Goal: Task Accomplishment & Management: Manage account settings

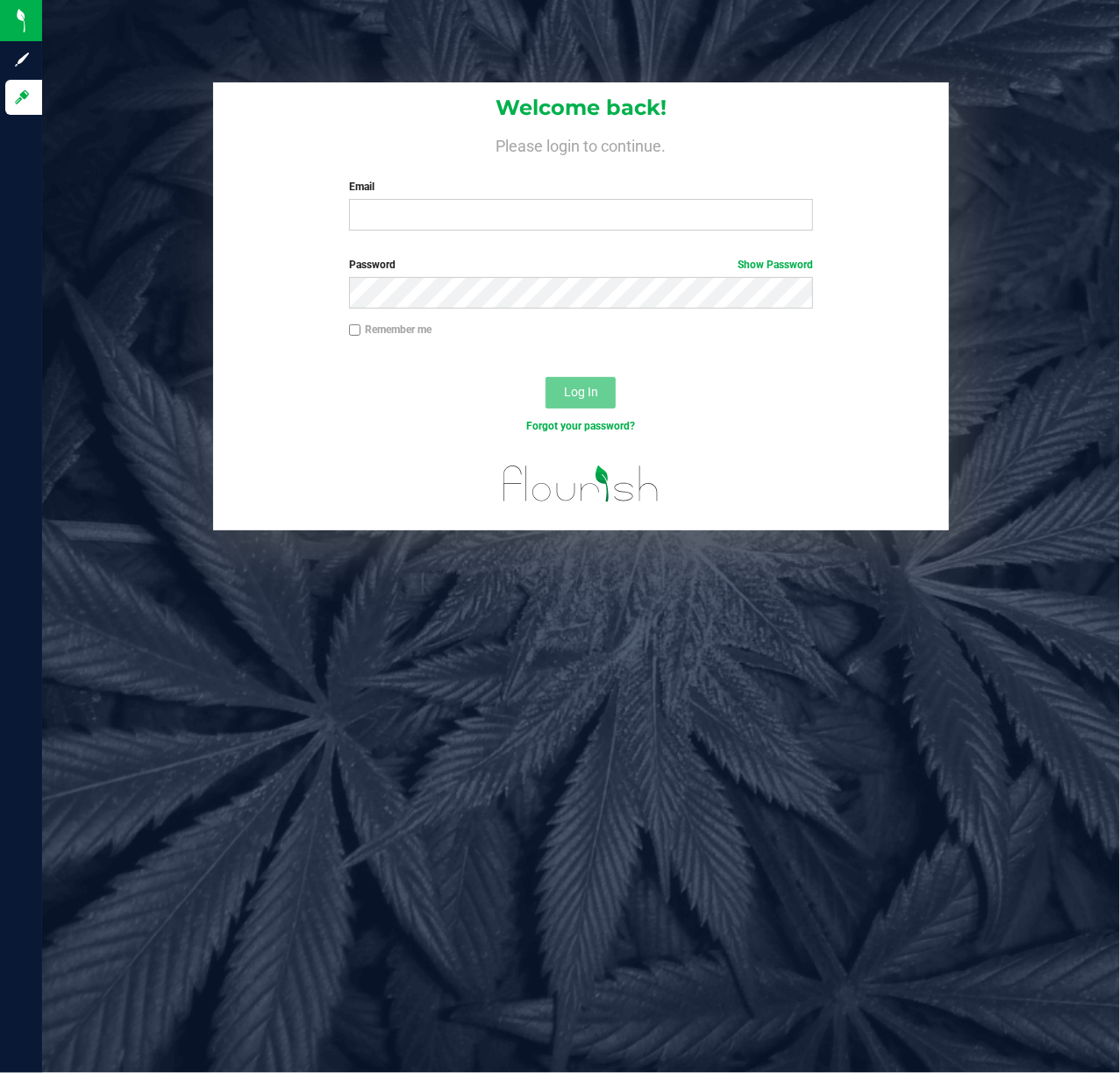
click at [503, 181] on label "Email" at bounding box center [582, 187] width 465 height 15
click at [503, 199] on input "Email" at bounding box center [582, 214] width 465 height 32
type input "[EMAIL_ADDRESS][DOMAIN_NAME]"
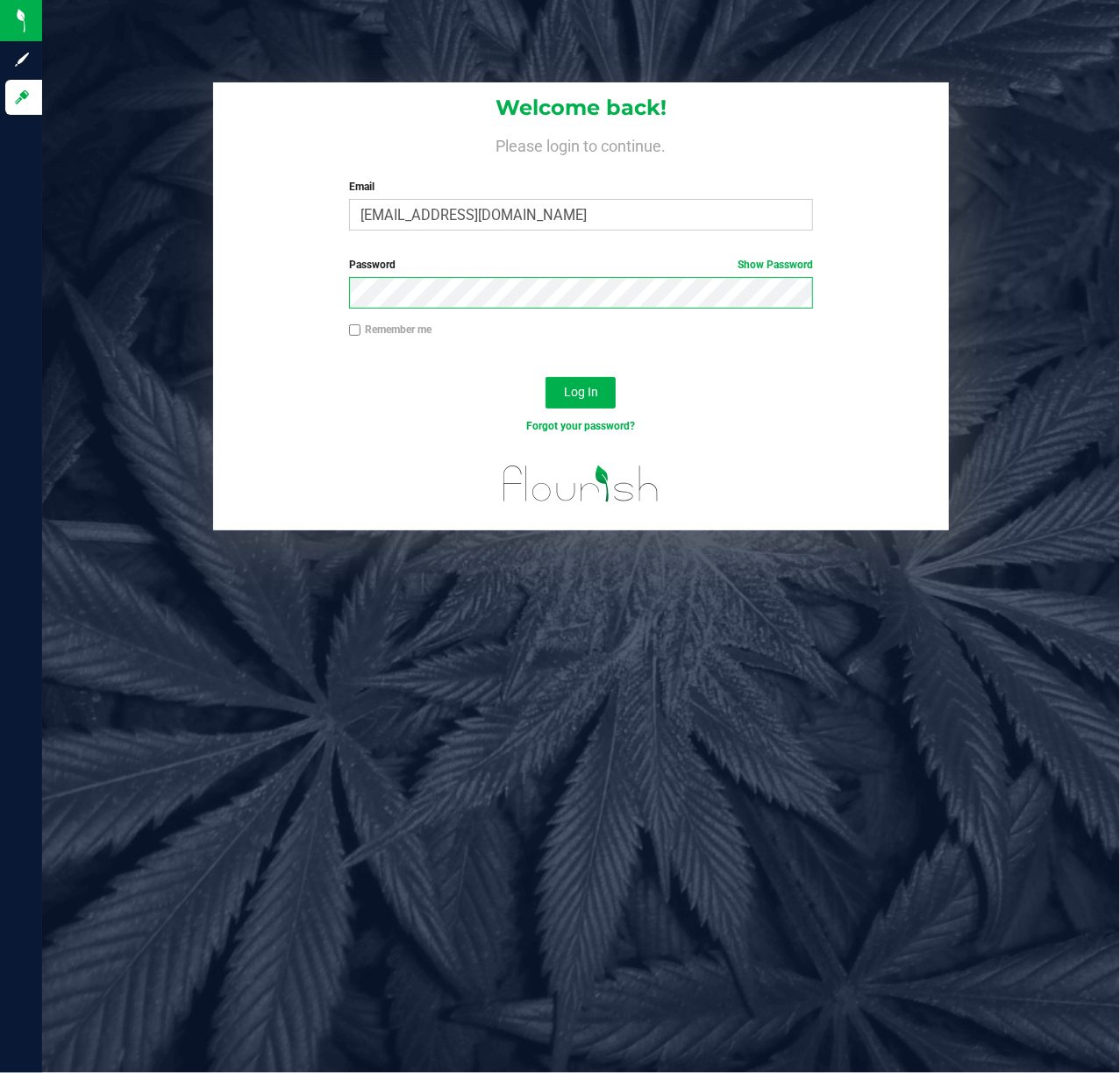
click at [546, 377] on button "Log In" at bounding box center [580, 392] width 70 height 32
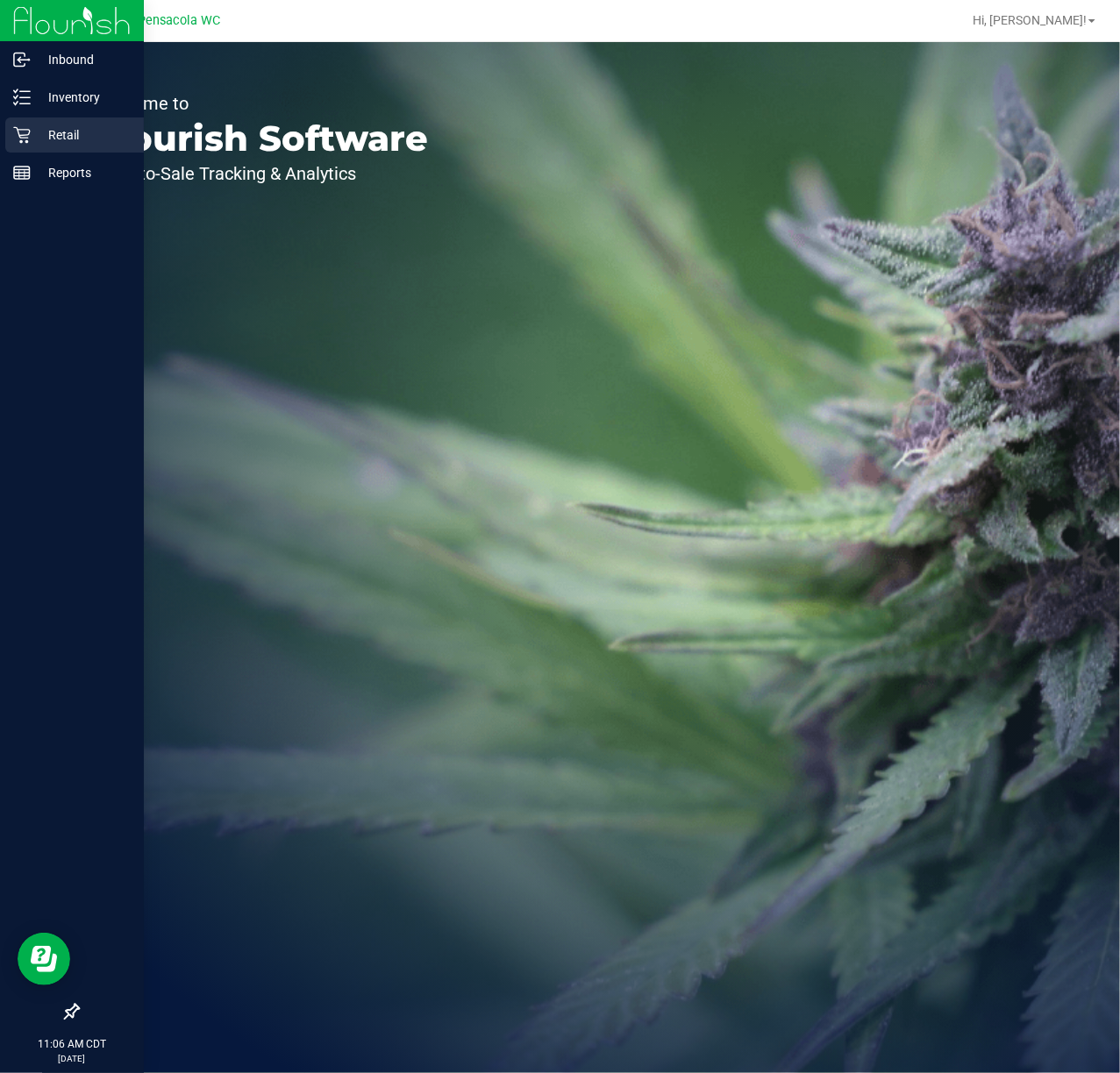
click at [23, 134] on icon at bounding box center [22, 135] width 17 height 17
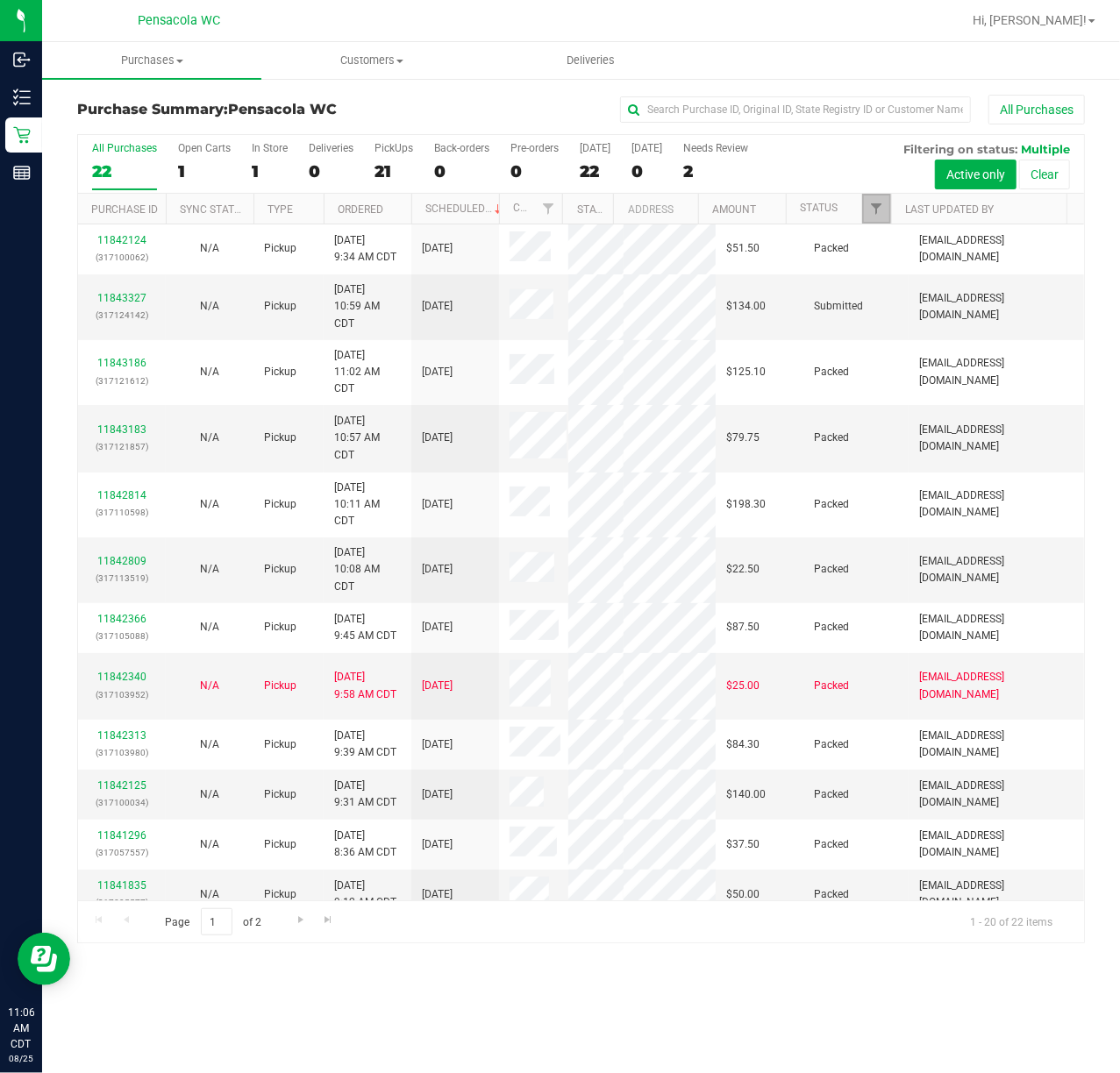
click at [878, 219] on link "Filter" at bounding box center [877, 208] width 29 height 30
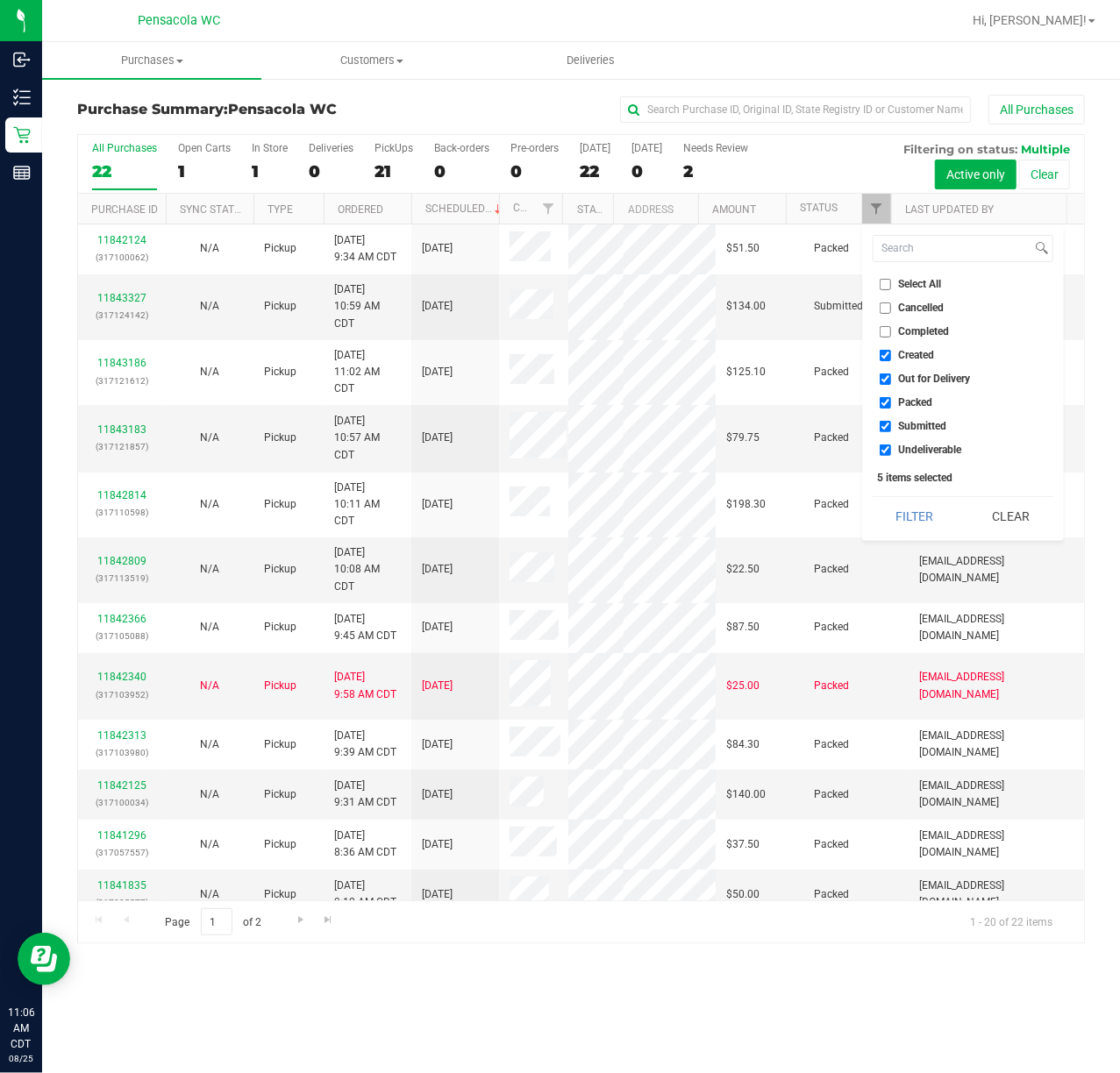
click at [894, 284] on label "Select All" at bounding box center [910, 284] width 62 height 11
click at [891, 284] on input "Select All" at bounding box center [885, 284] width 11 height 11
checkbox input "true"
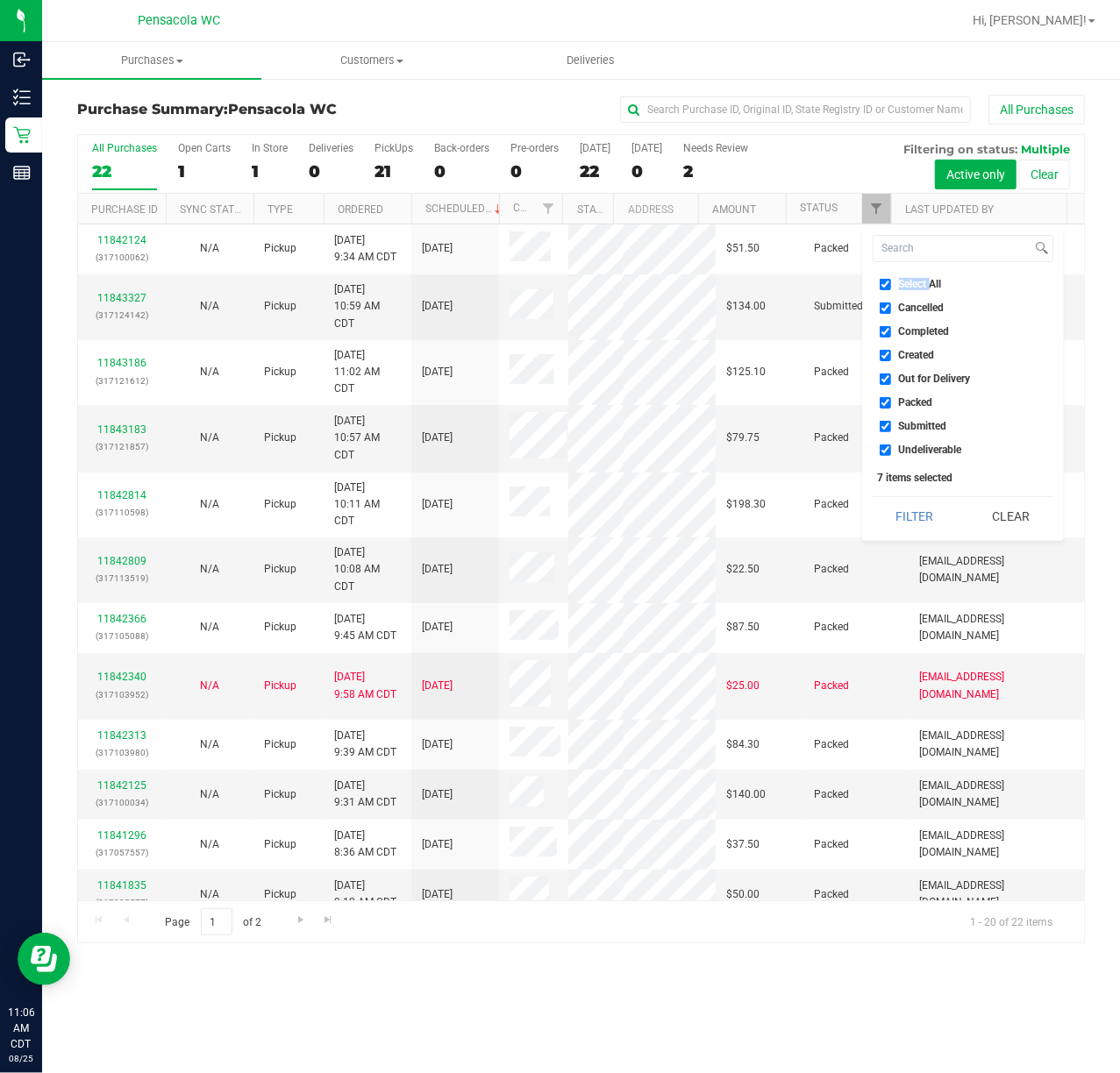
click at [894, 284] on label "Select All" at bounding box center [910, 284] width 62 height 11
click at [891, 284] on input "Select All" at bounding box center [885, 284] width 11 height 11
checkbox input "false"
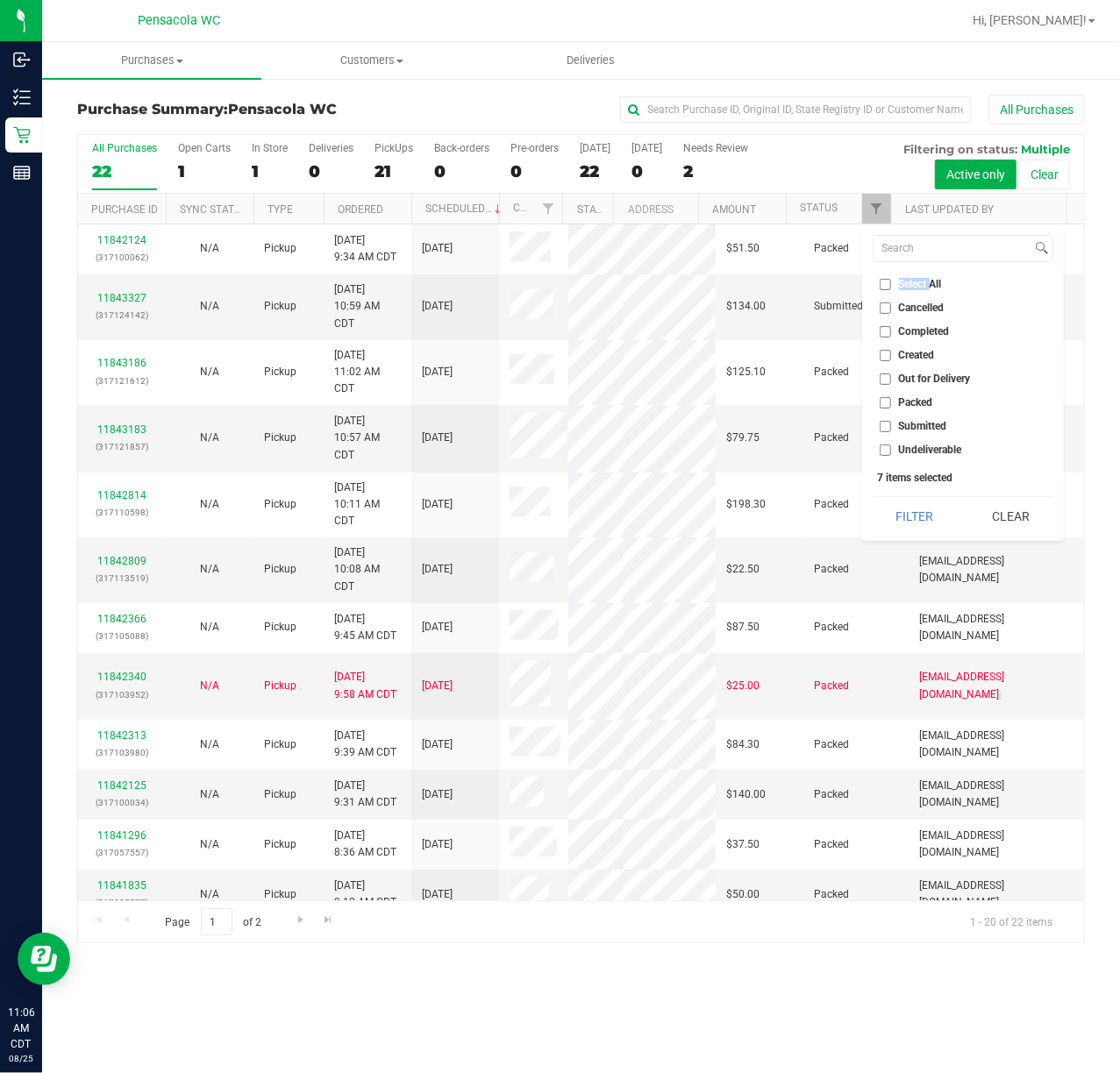
checkbox input "false"
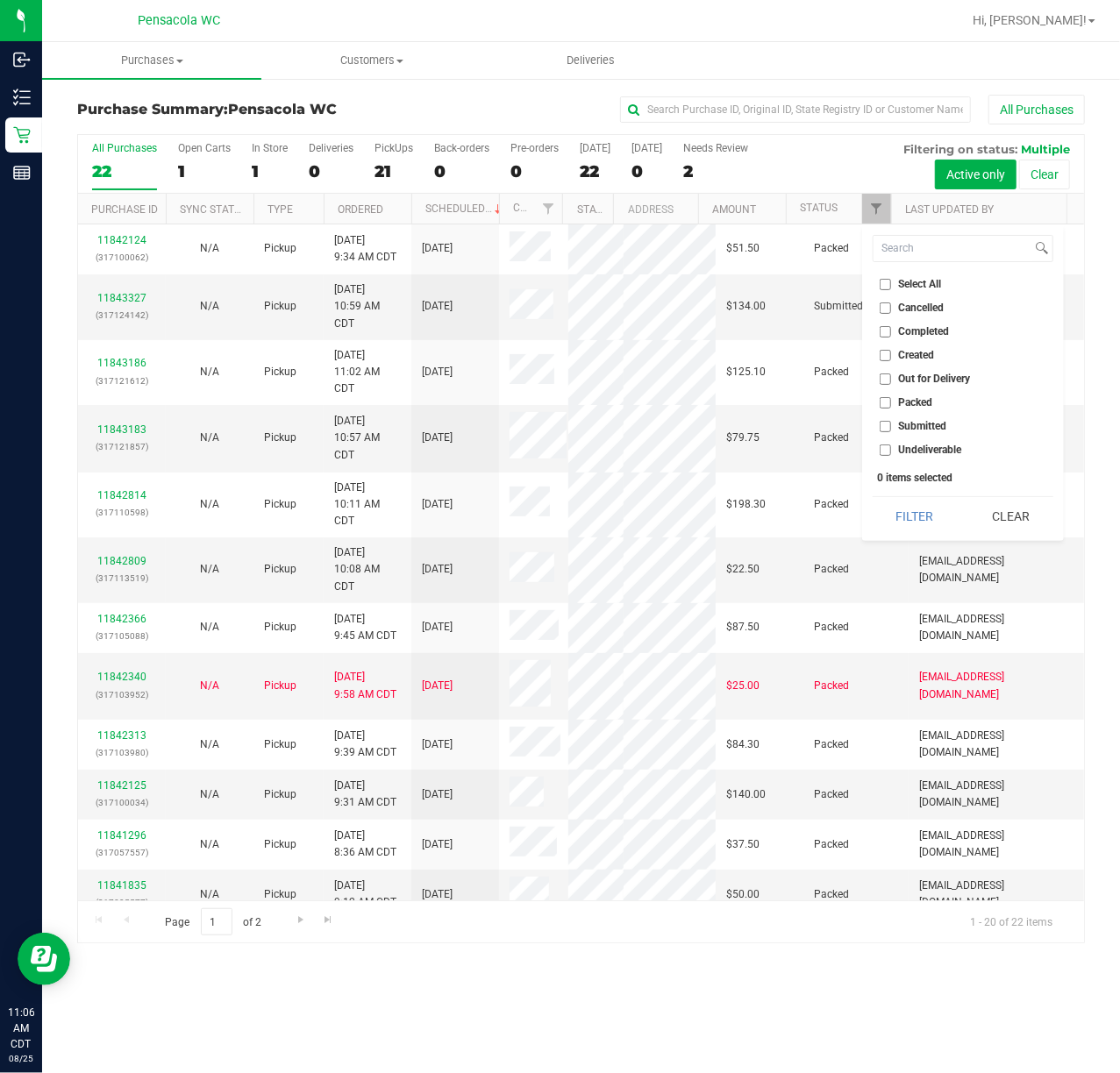
click at [934, 413] on ul "Select All Cancelled Completed Created Out for Delivery Packed Submitted Undeli…" at bounding box center [963, 368] width 181 height 184
click at [936, 432] on span "Submitted" at bounding box center [923, 426] width 48 height 11
click at [891, 432] on input "Submitted" at bounding box center [885, 427] width 11 height 11
checkbox input "true"
click at [940, 531] on button "Filter" at bounding box center [915, 516] width 84 height 38
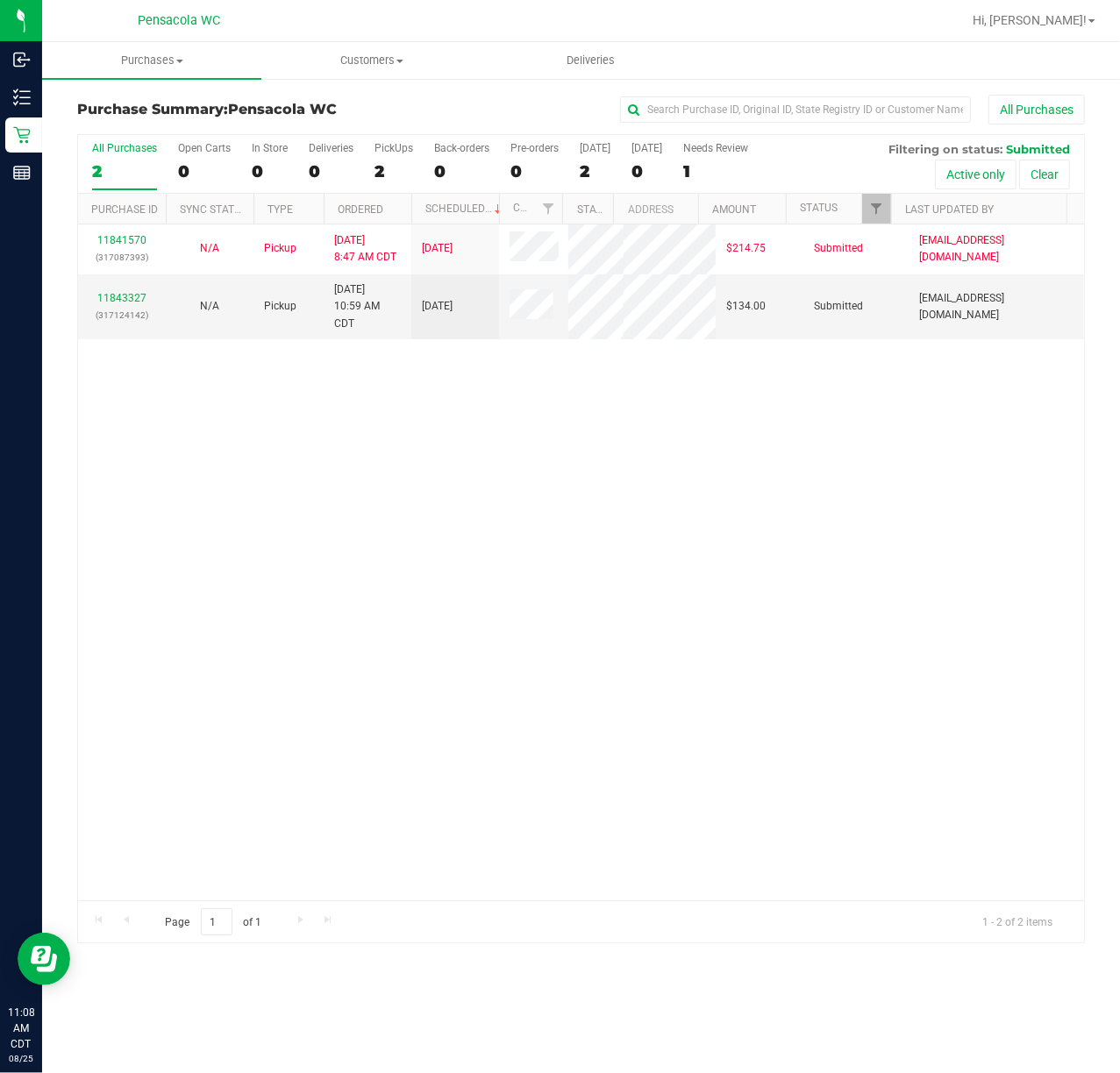
click at [254, 569] on div "11841570 (317087393) N/A Pickup [DATE] 8:47 AM CDT 8/25/2025 $214.75 Submitted …" at bounding box center [581, 563] width 1006 height 676
click at [131, 304] on link "11843327" at bounding box center [122, 298] width 49 height 12
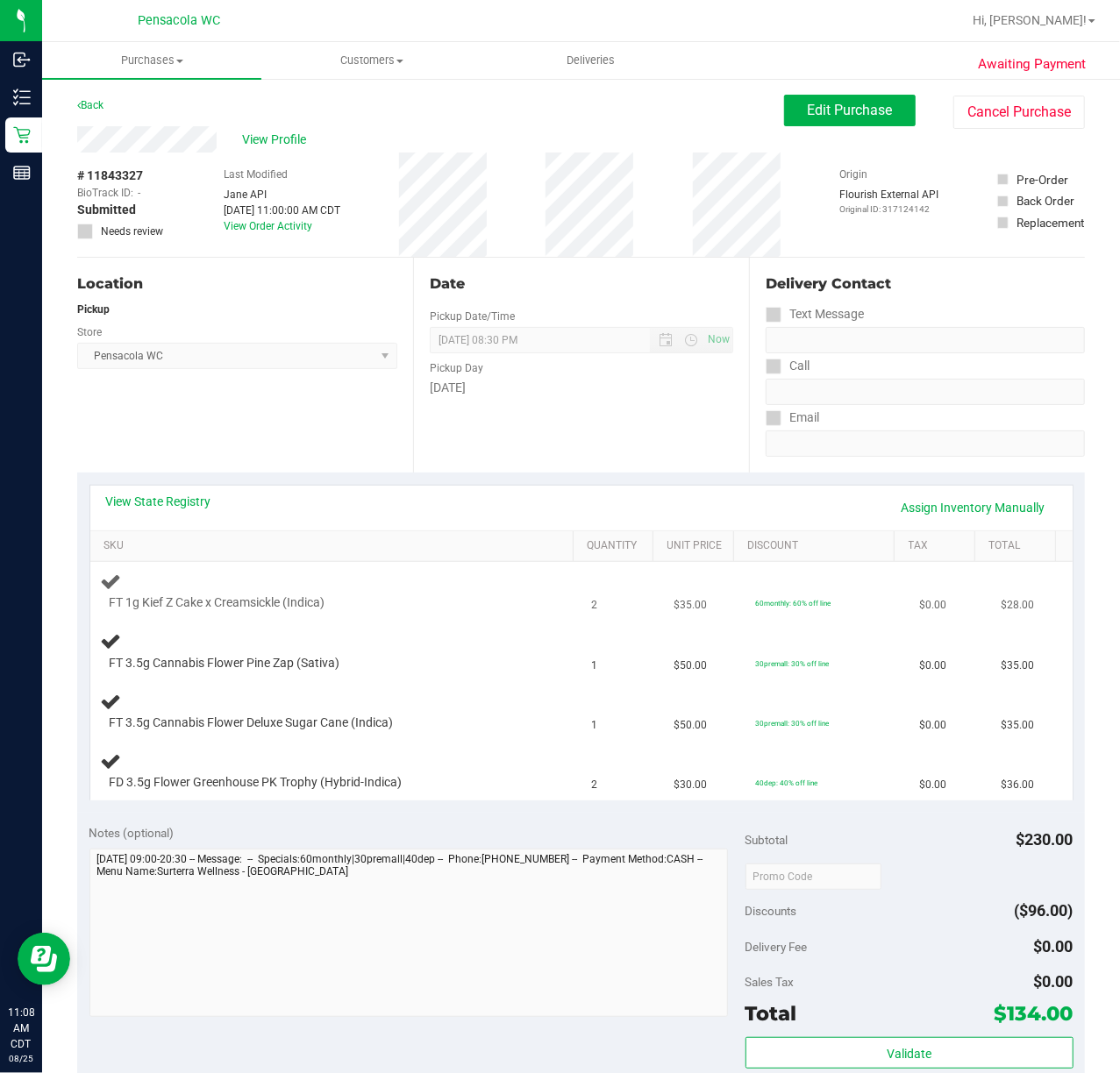
click at [443, 615] on td "FT 1g Kief Z Cake x Creamsickle (Indica)" at bounding box center [335, 592] width 491 height 59
click at [123, 507] on link "View State Registry" at bounding box center [159, 502] width 105 height 17
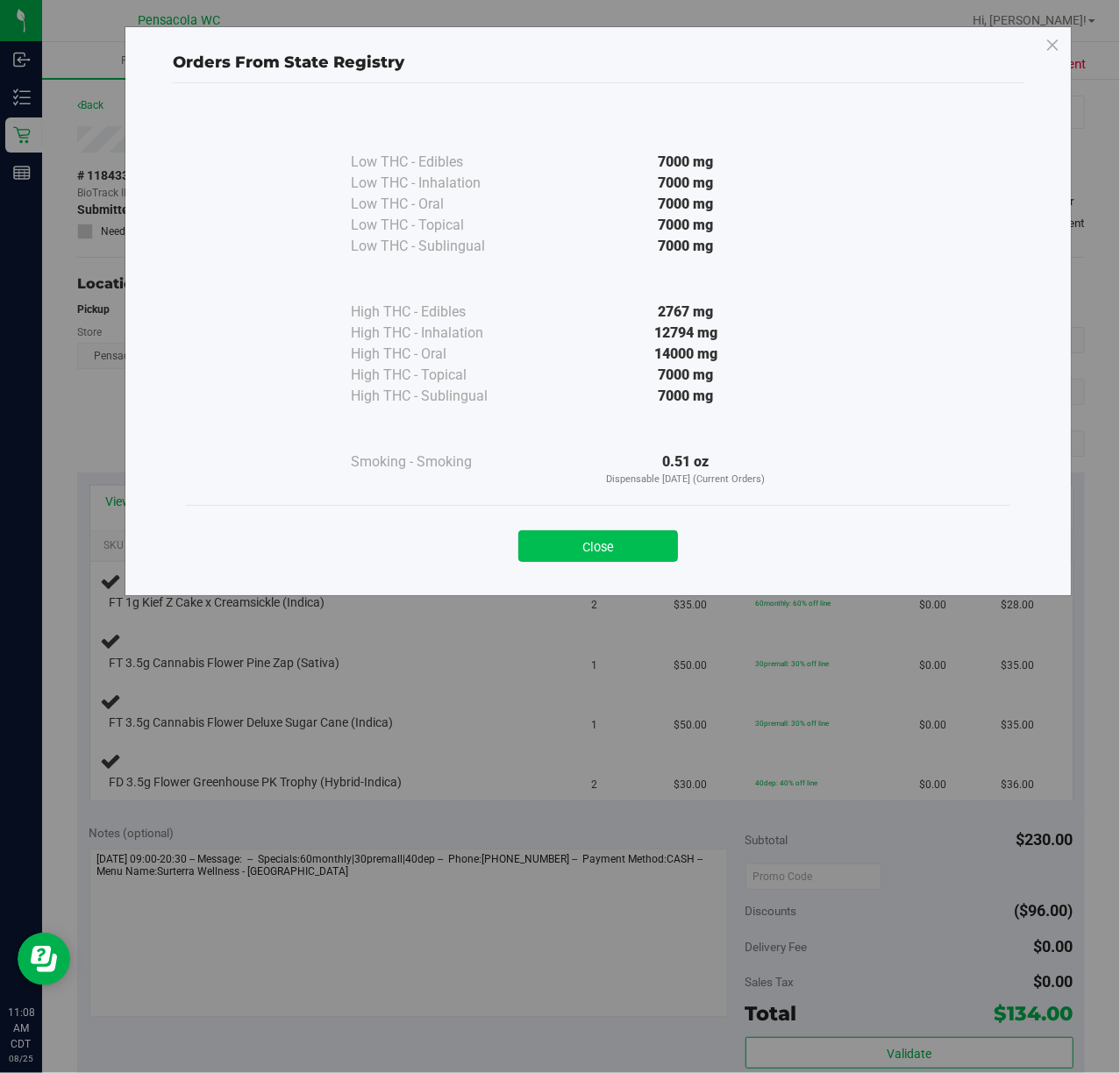
click at [569, 537] on button "Close" at bounding box center [597, 546] width 160 height 32
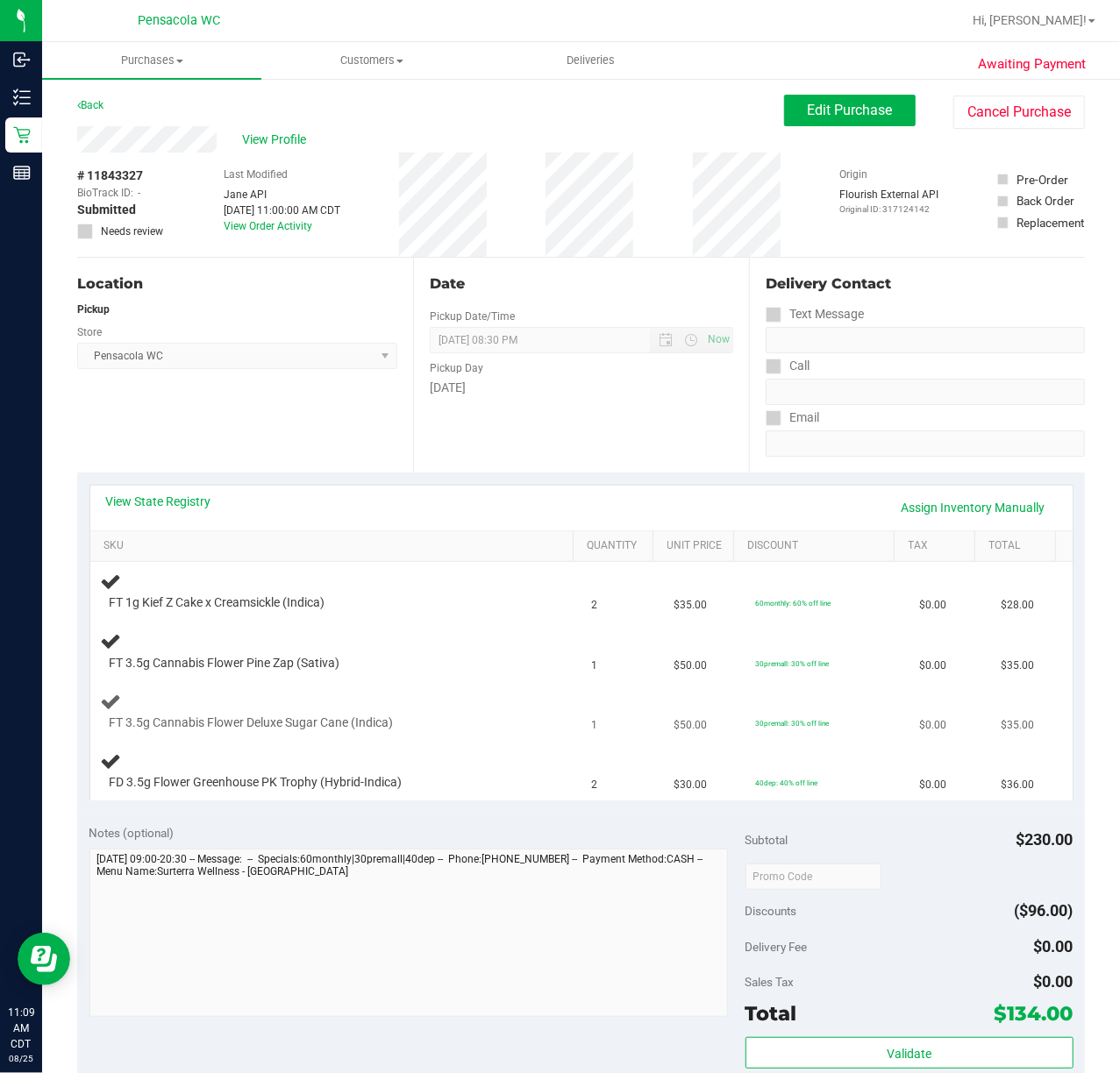
click at [498, 732] on div at bounding box center [322, 731] width 423 height 1
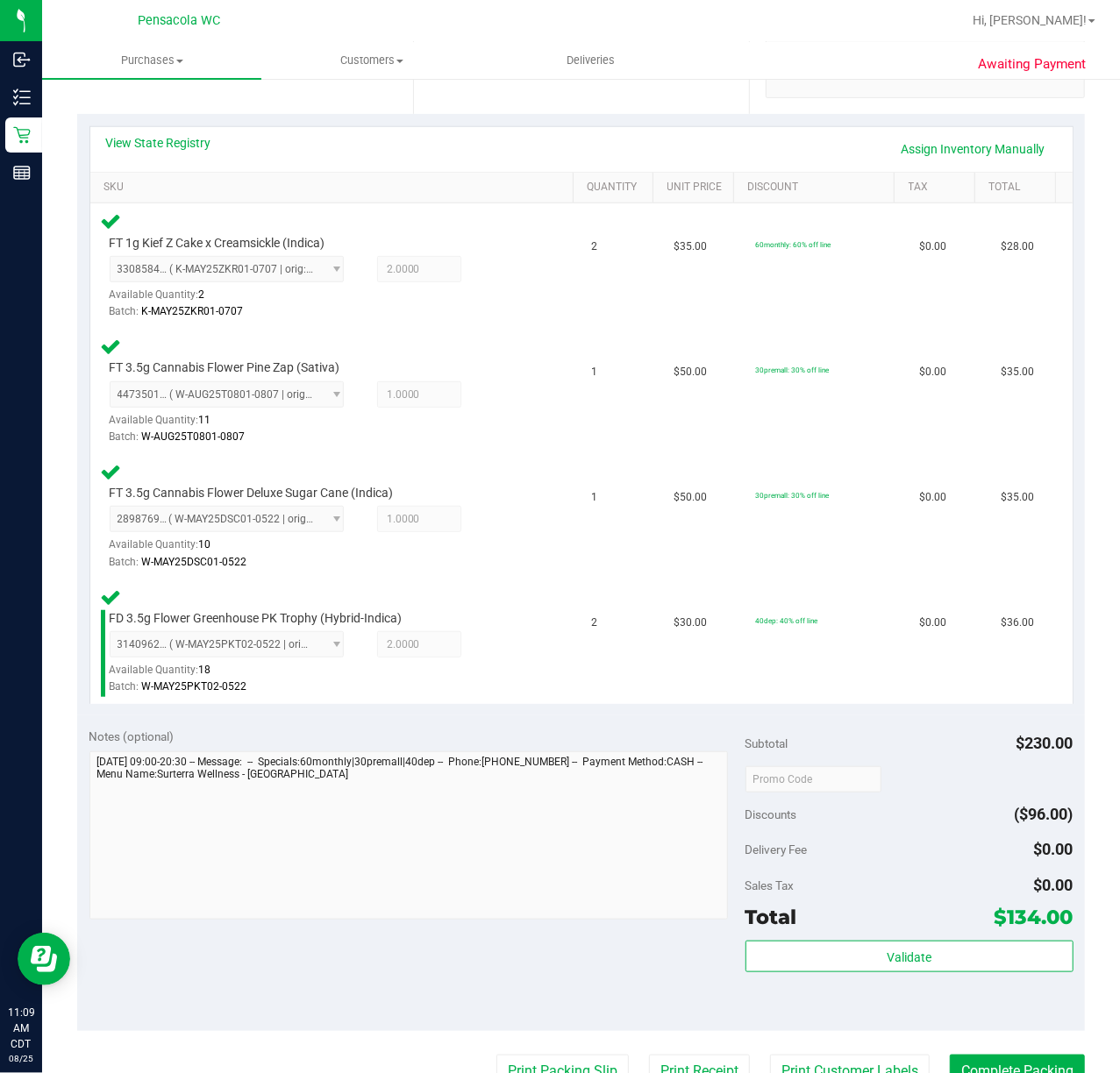
scroll to position [682, 0]
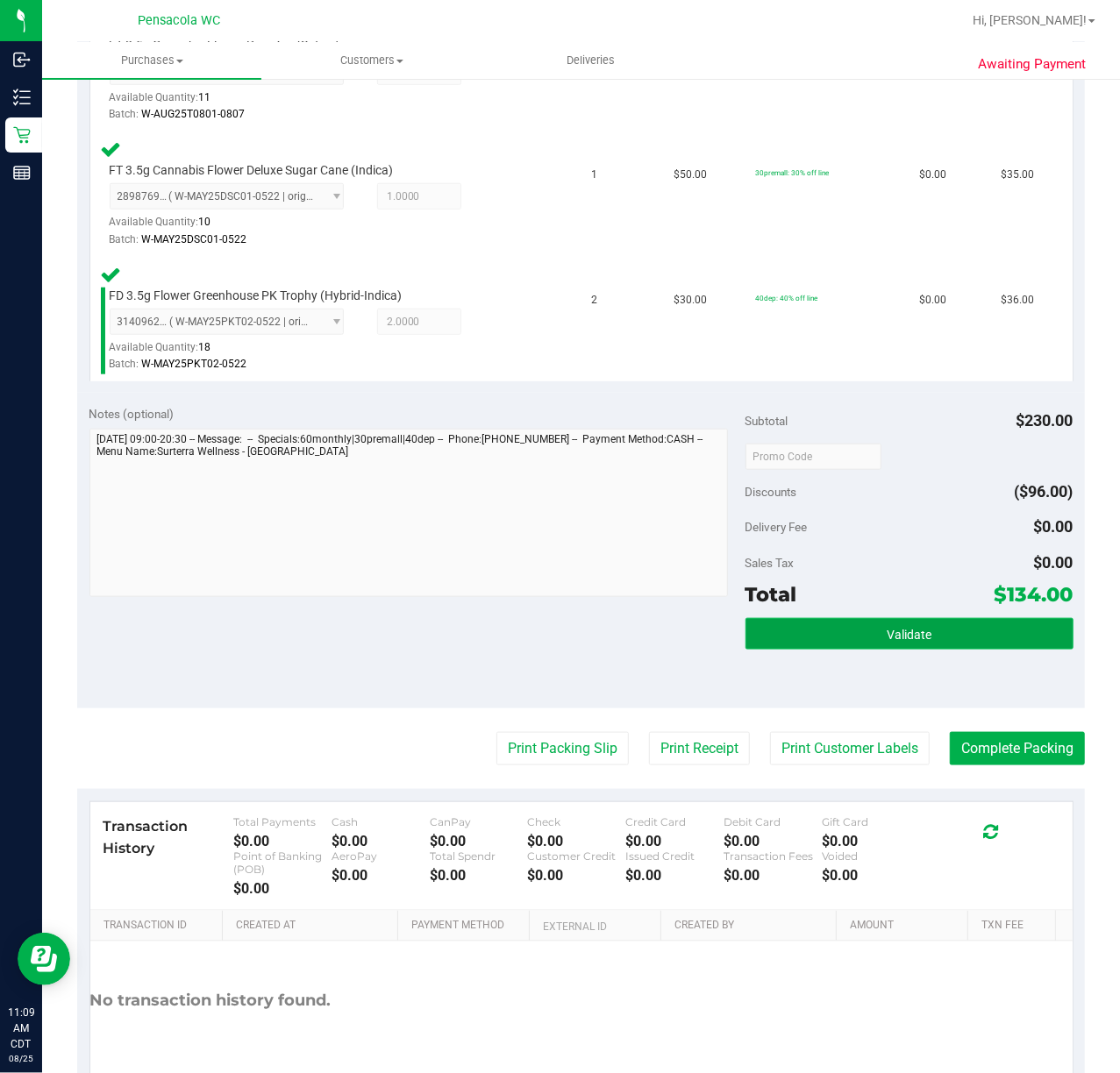
click at [917, 619] on button "Validate" at bounding box center [909, 634] width 328 height 32
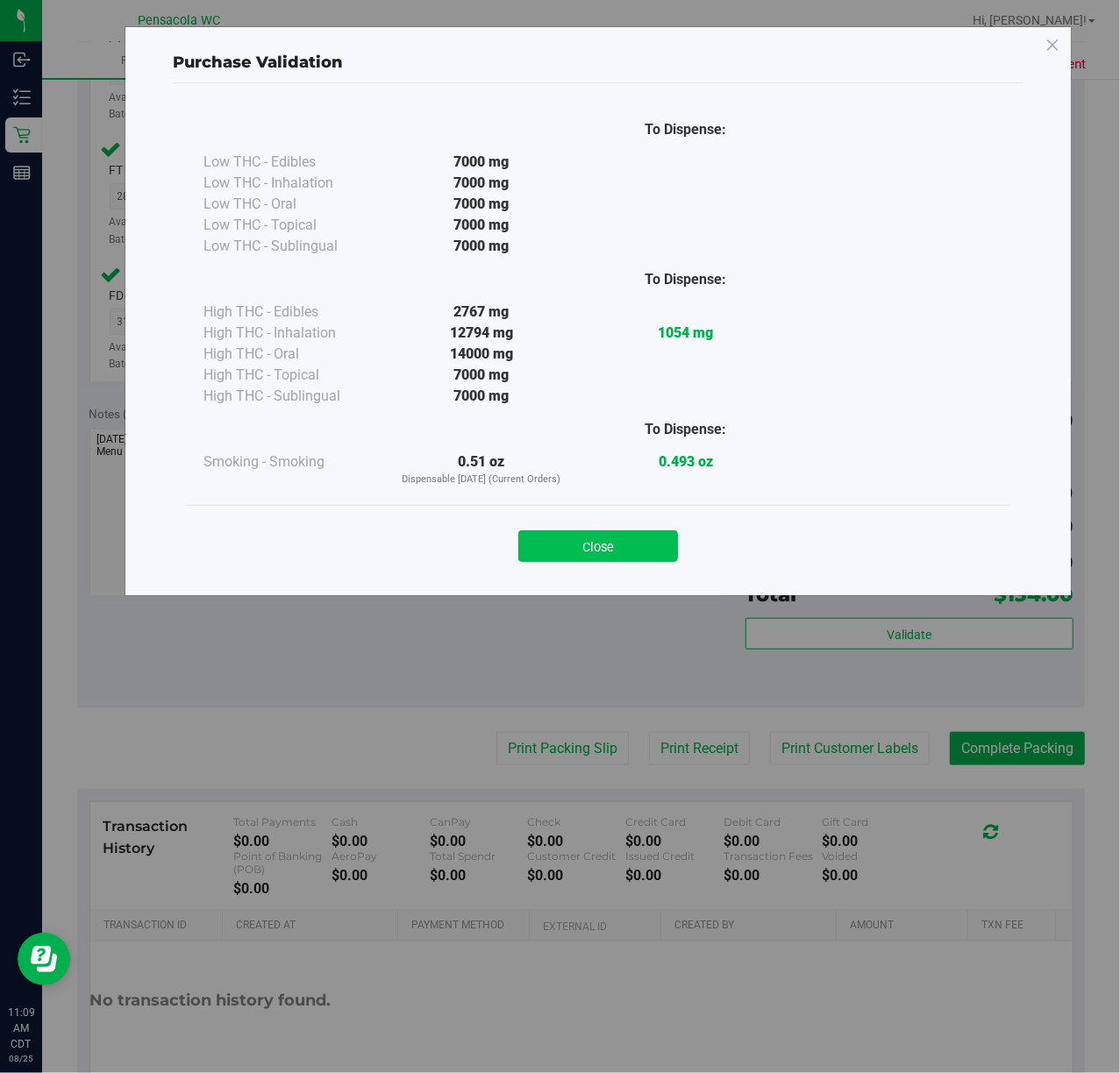
click at [594, 561] on button "Close" at bounding box center [597, 546] width 160 height 32
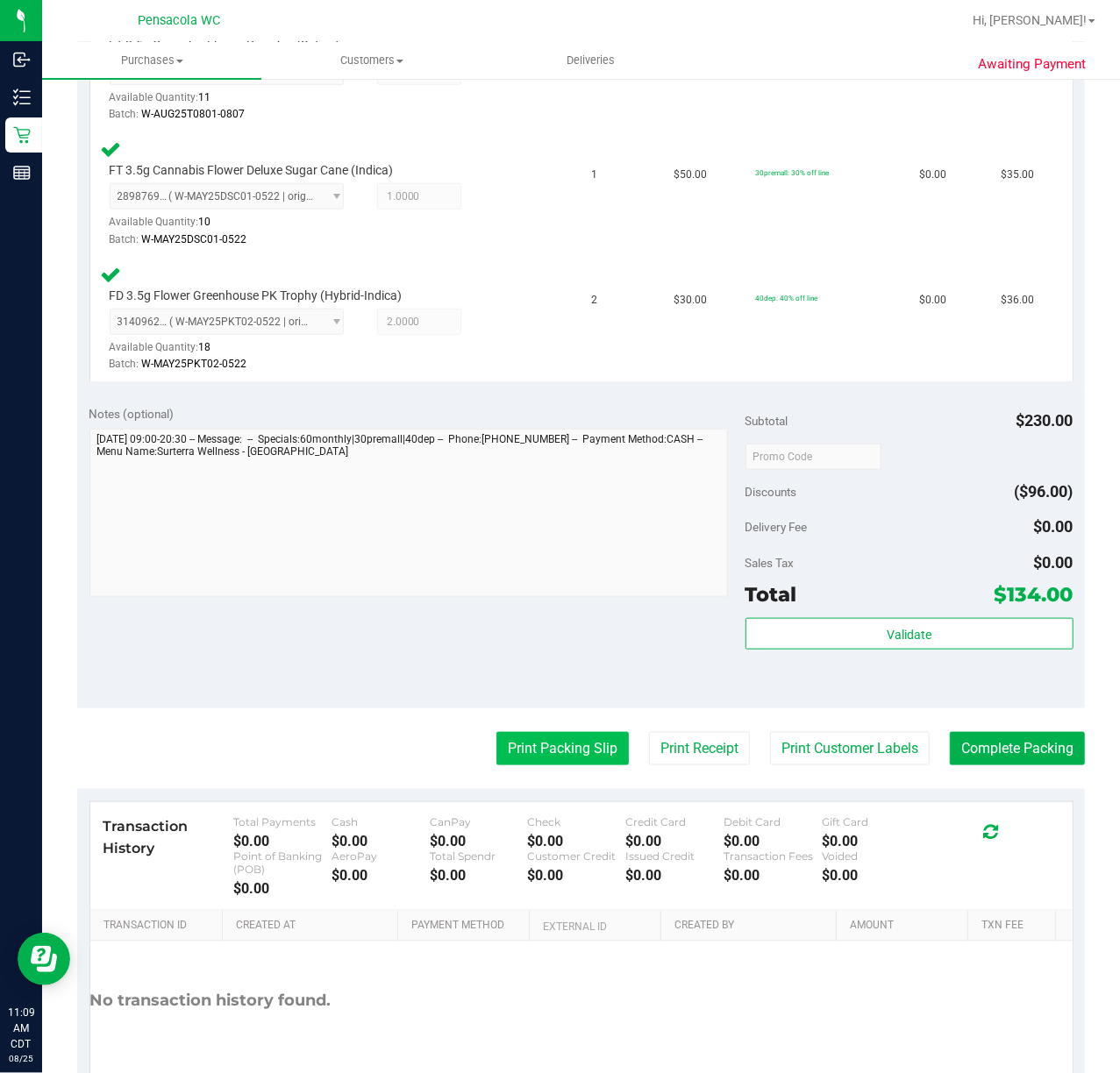
click at [533, 745] on button "Print Packing Slip" at bounding box center [563, 749] width 132 height 34
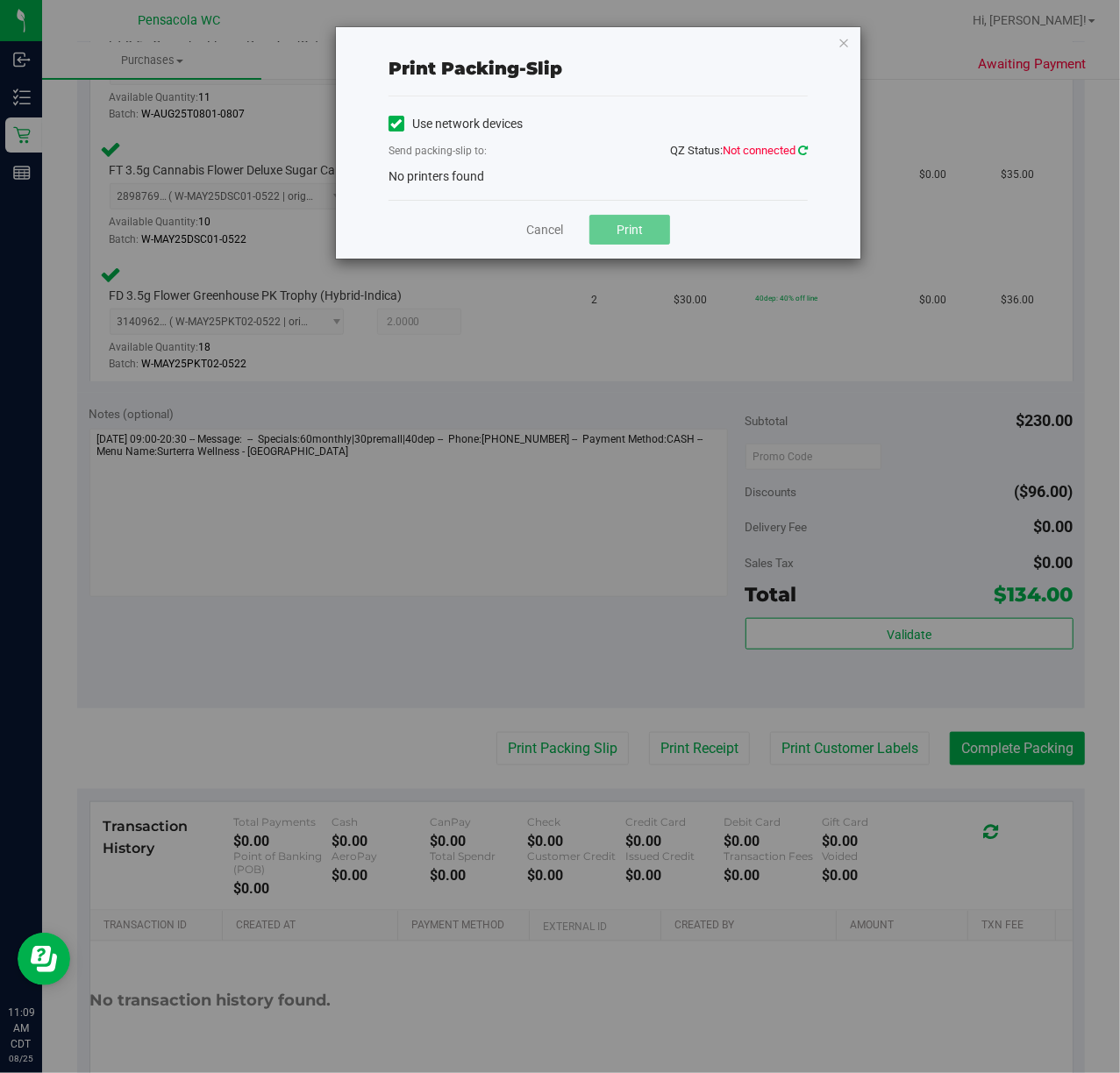
click at [798, 145] on icon at bounding box center [803, 150] width 10 height 11
click at [801, 151] on icon at bounding box center [803, 150] width 10 height 11
click at [845, 50] on icon "button" at bounding box center [843, 42] width 12 height 21
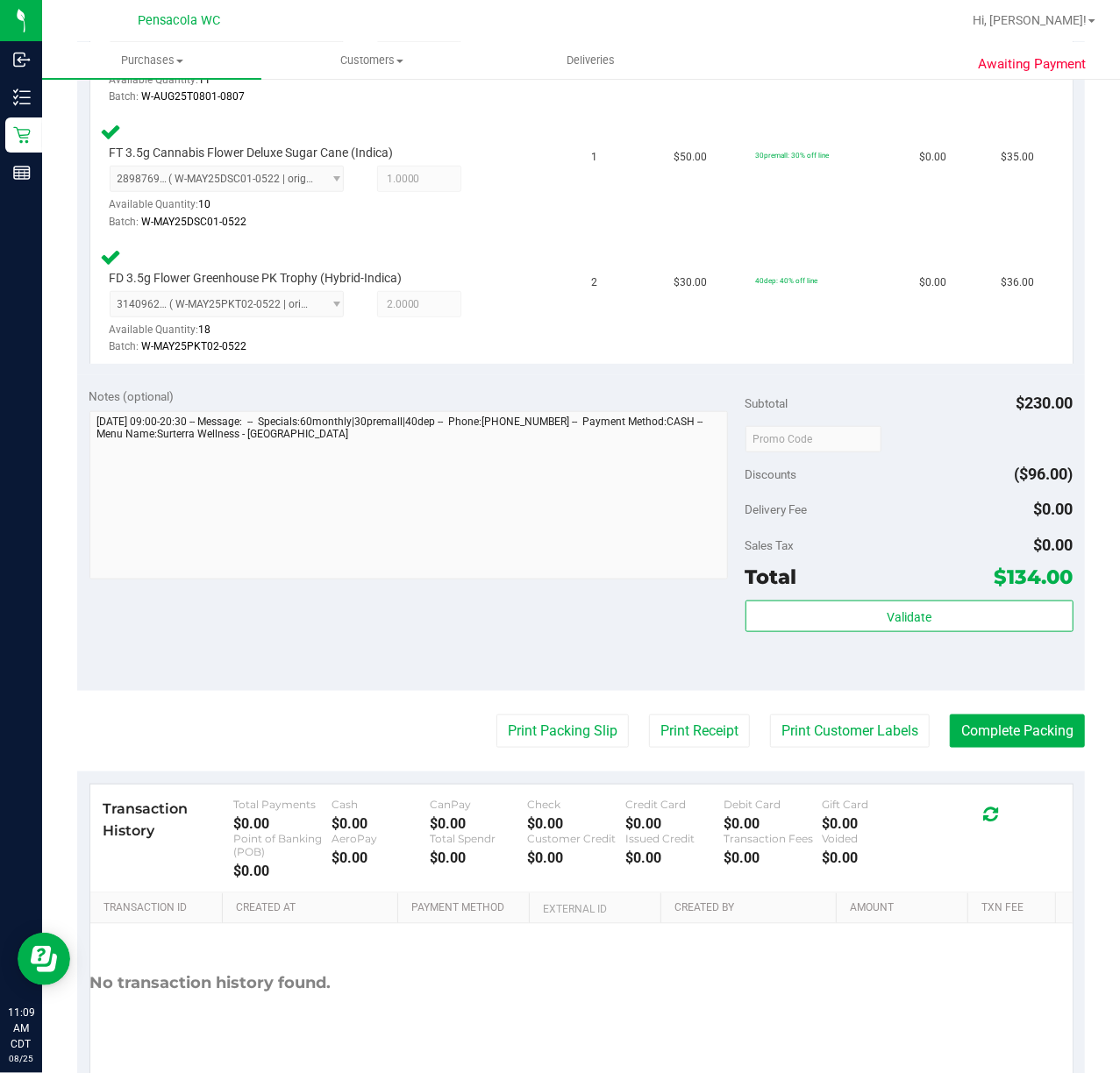
scroll to position [704, 0]
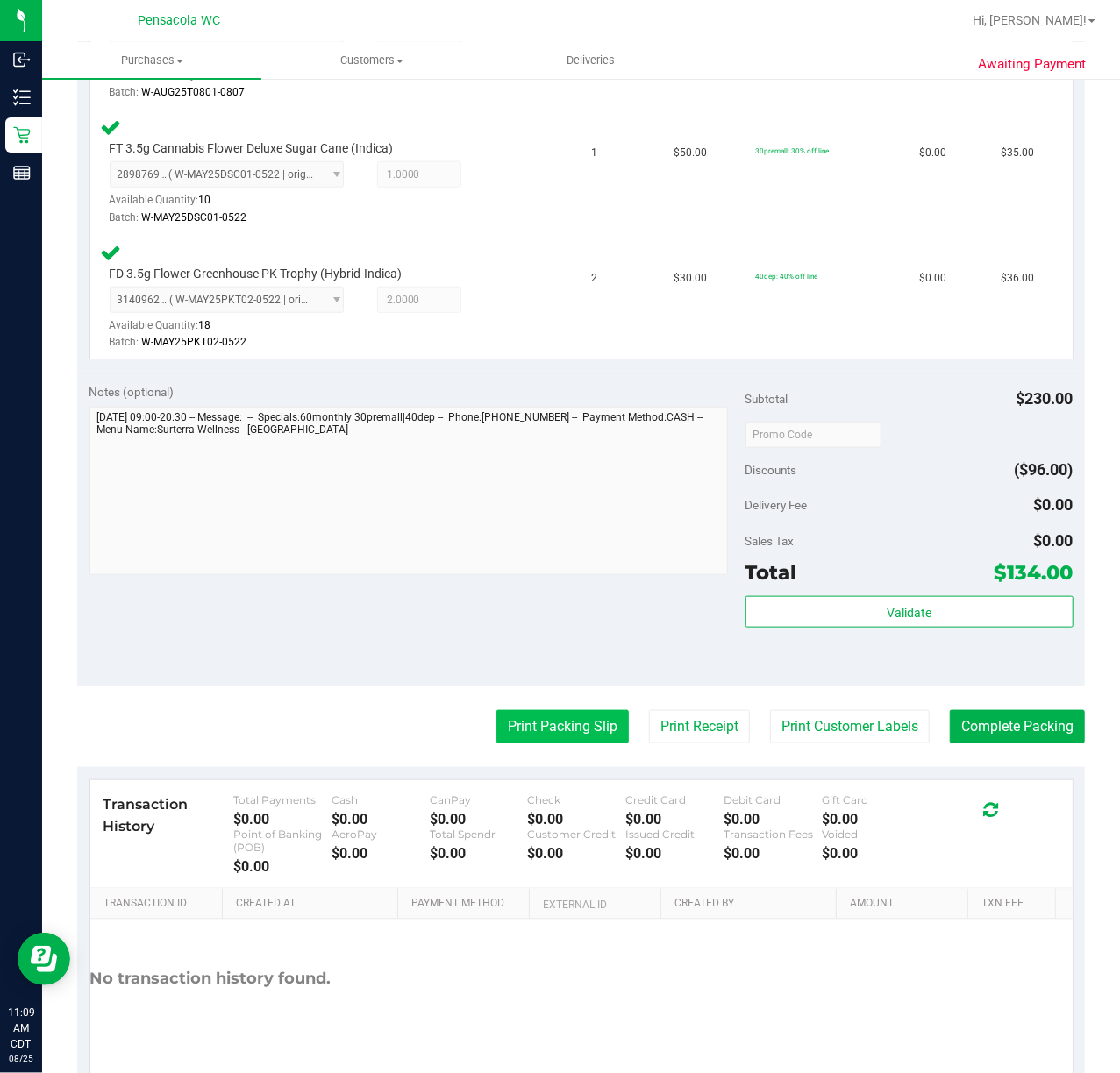
click at [551, 734] on button "Print Packing Slip" at bounding box center [563, 727] width 132 height 34
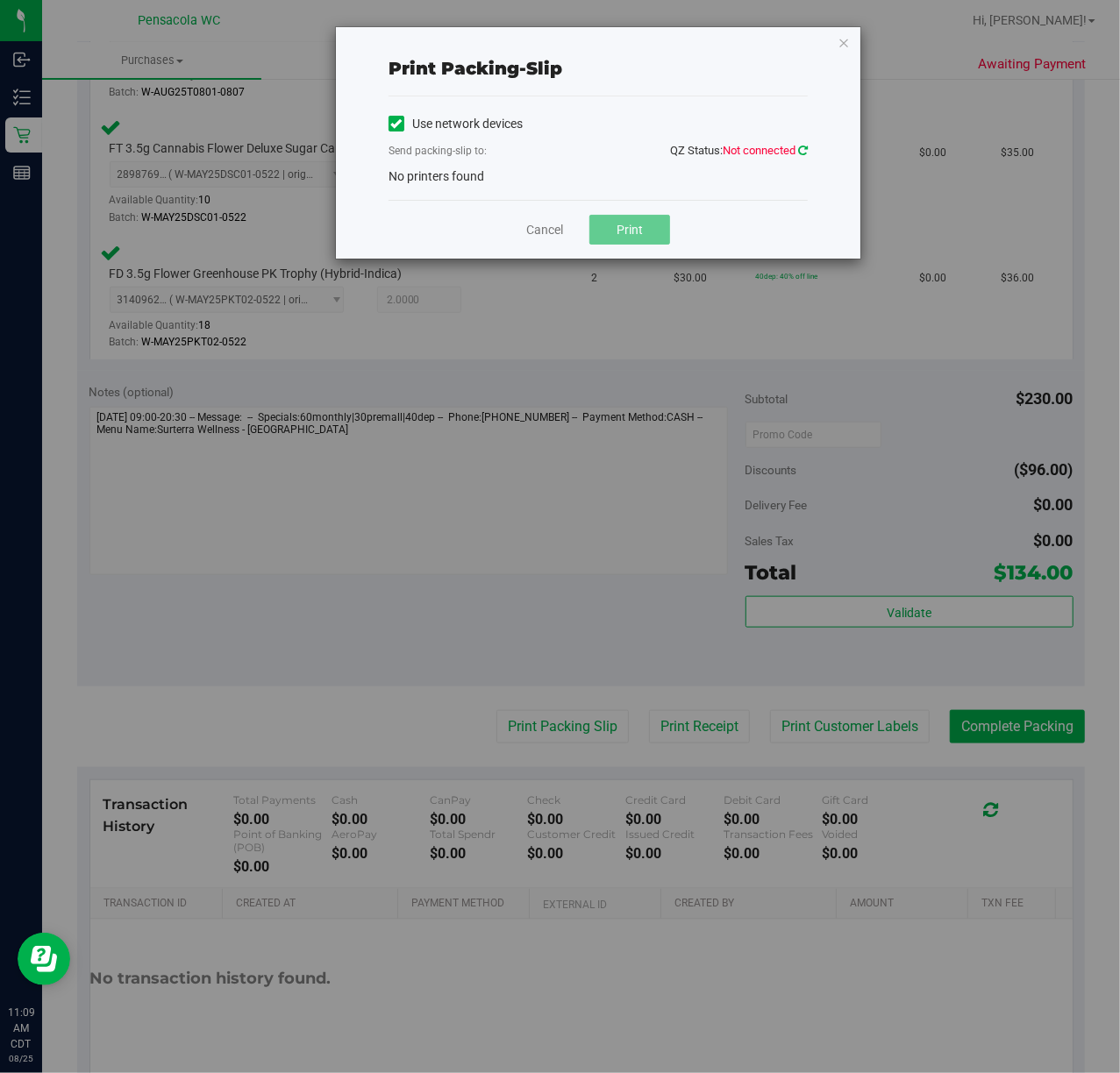
click at [801, 151] on icon at bounding box center [803, 150] width 10 height 11
click at [805, 145] on icon at bounding box center [803, 150] width 10 height 11
click at [801, 148] on icon at bounding box center [803, 150] width 10 height 11
click at [800, 147] on icon at bounding box center [802, 149] width 12 height 11
click at [800, 145] on icon at bounding box center [803, 150] width 15 height 15
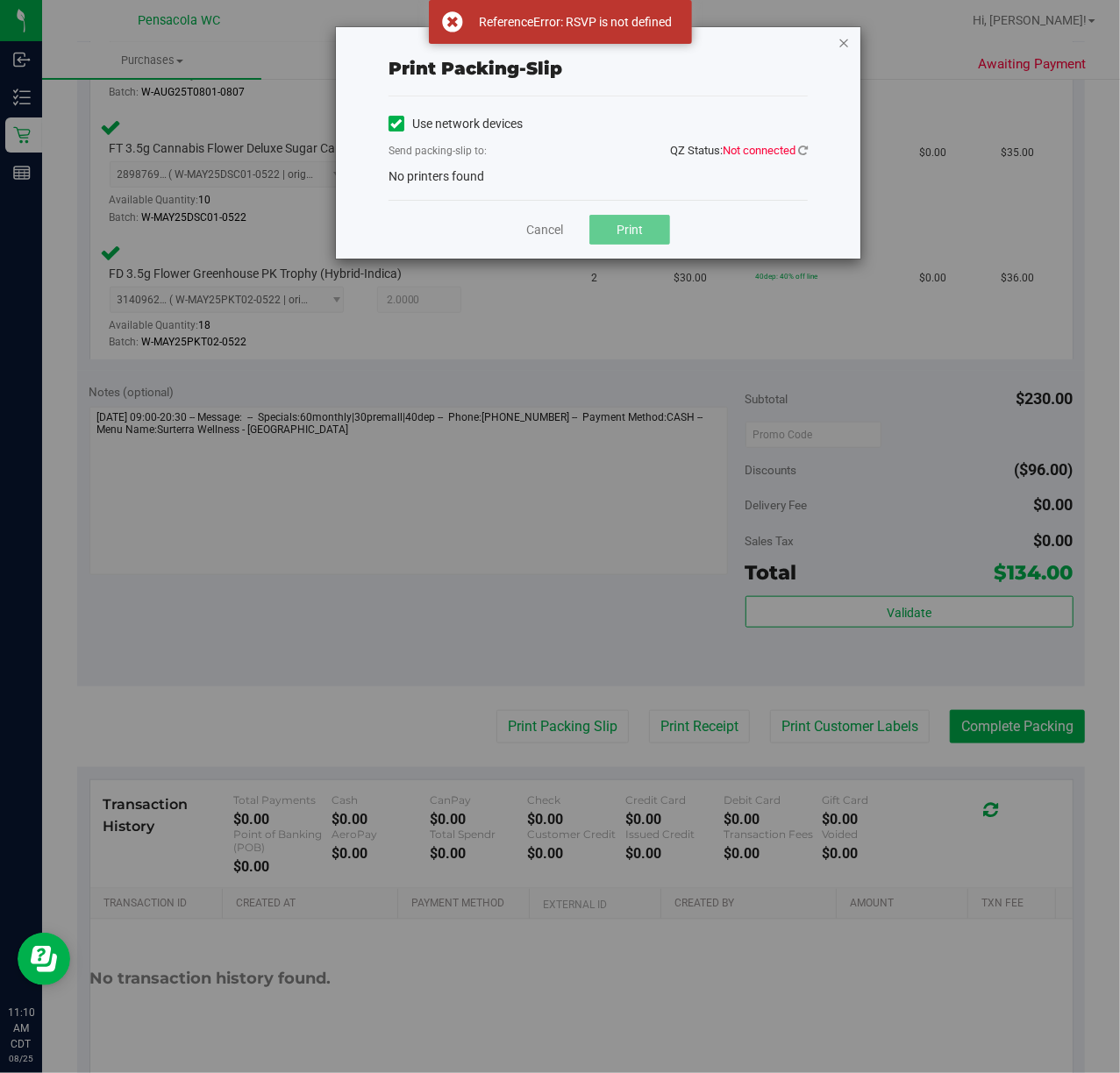
click at [847, 46] on icon "button" at bounding box center [843, 42] width 12 height 21
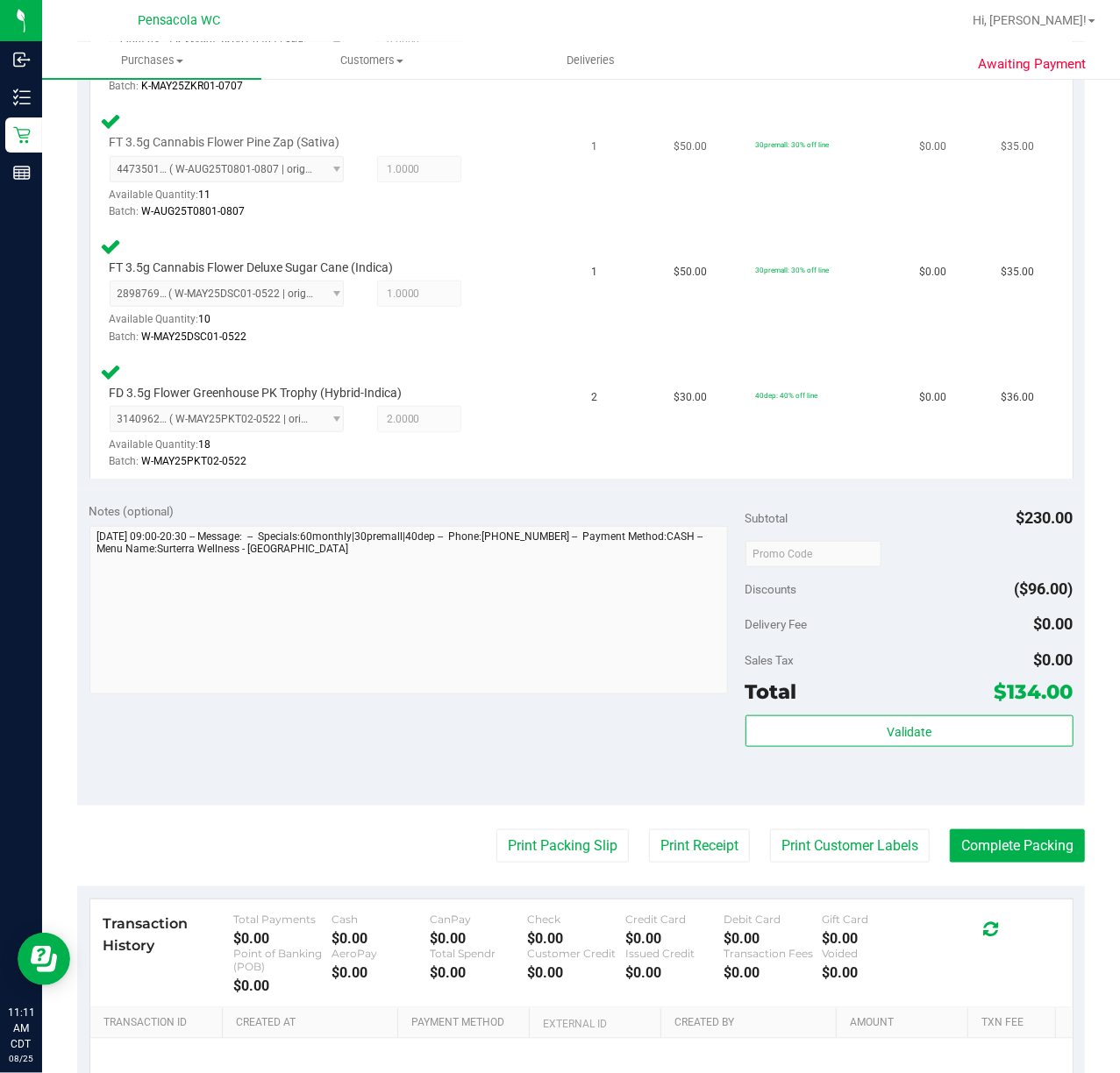
scroll to position [470, 0]
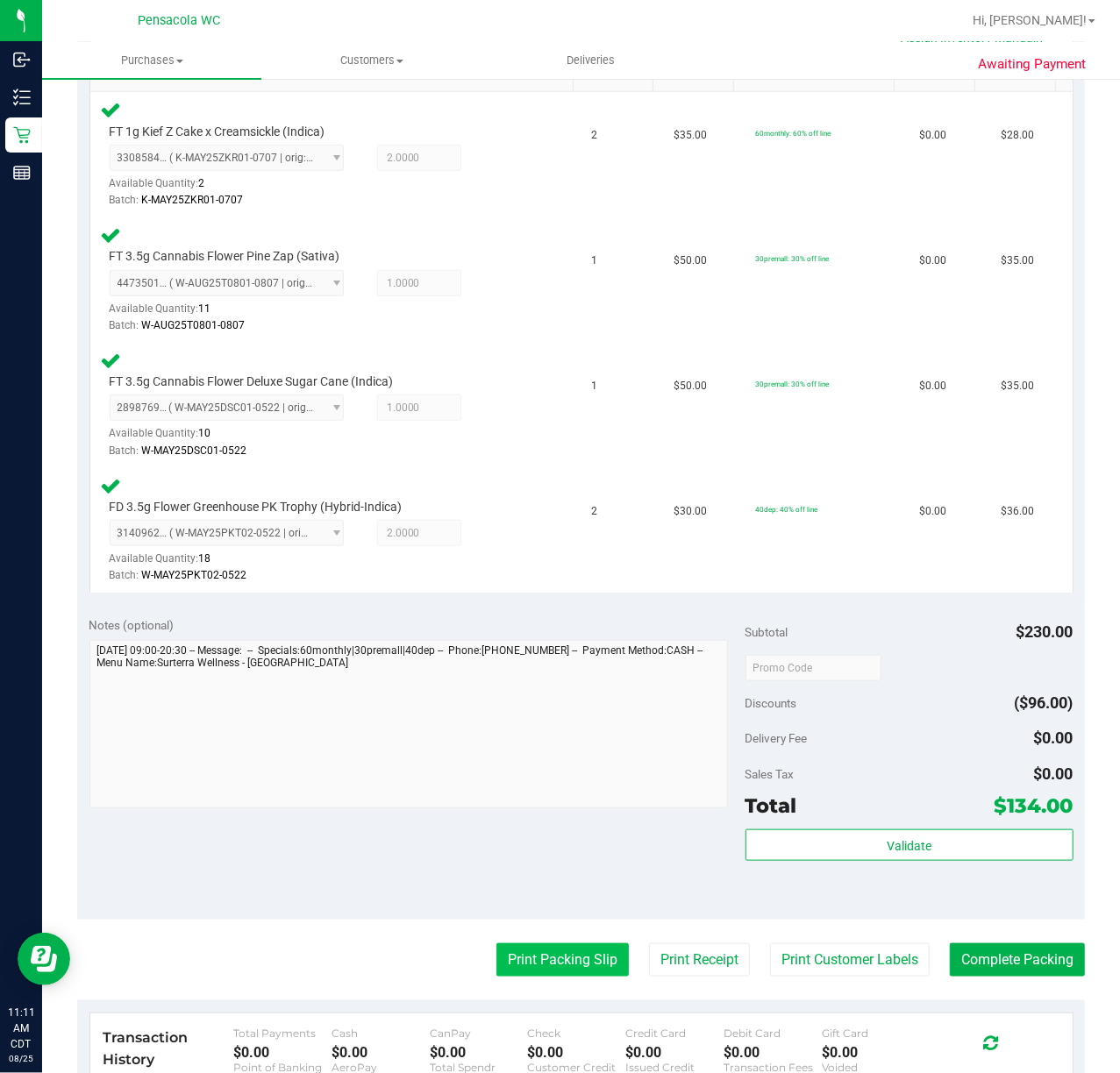
click at [576, 963] on button "Print Packing Slip" at bounding box center [563, 960] width 132 height 34
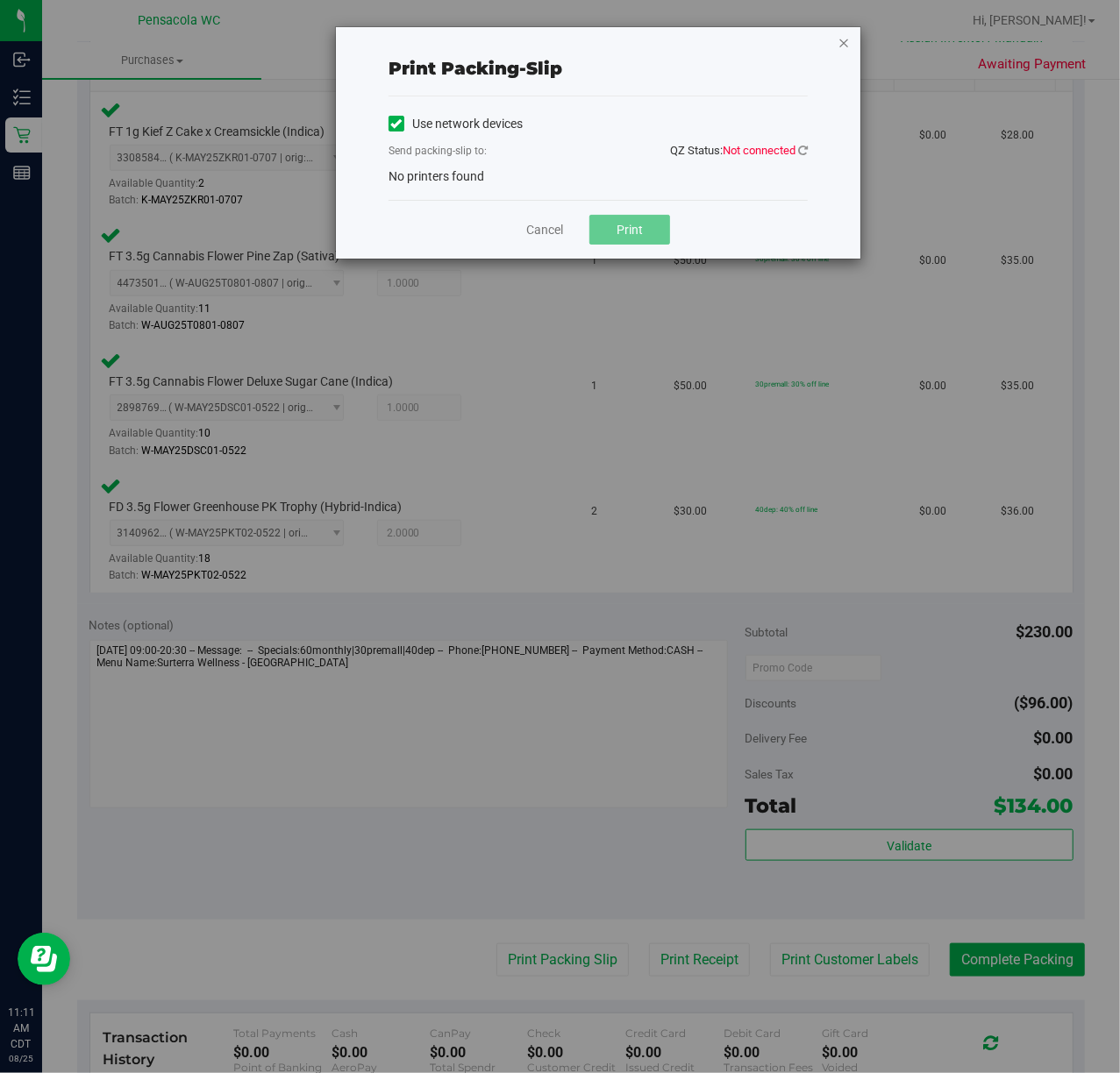
click at [840, 47] on icon "button" at bounding box center [843, 42] width 12 height 21
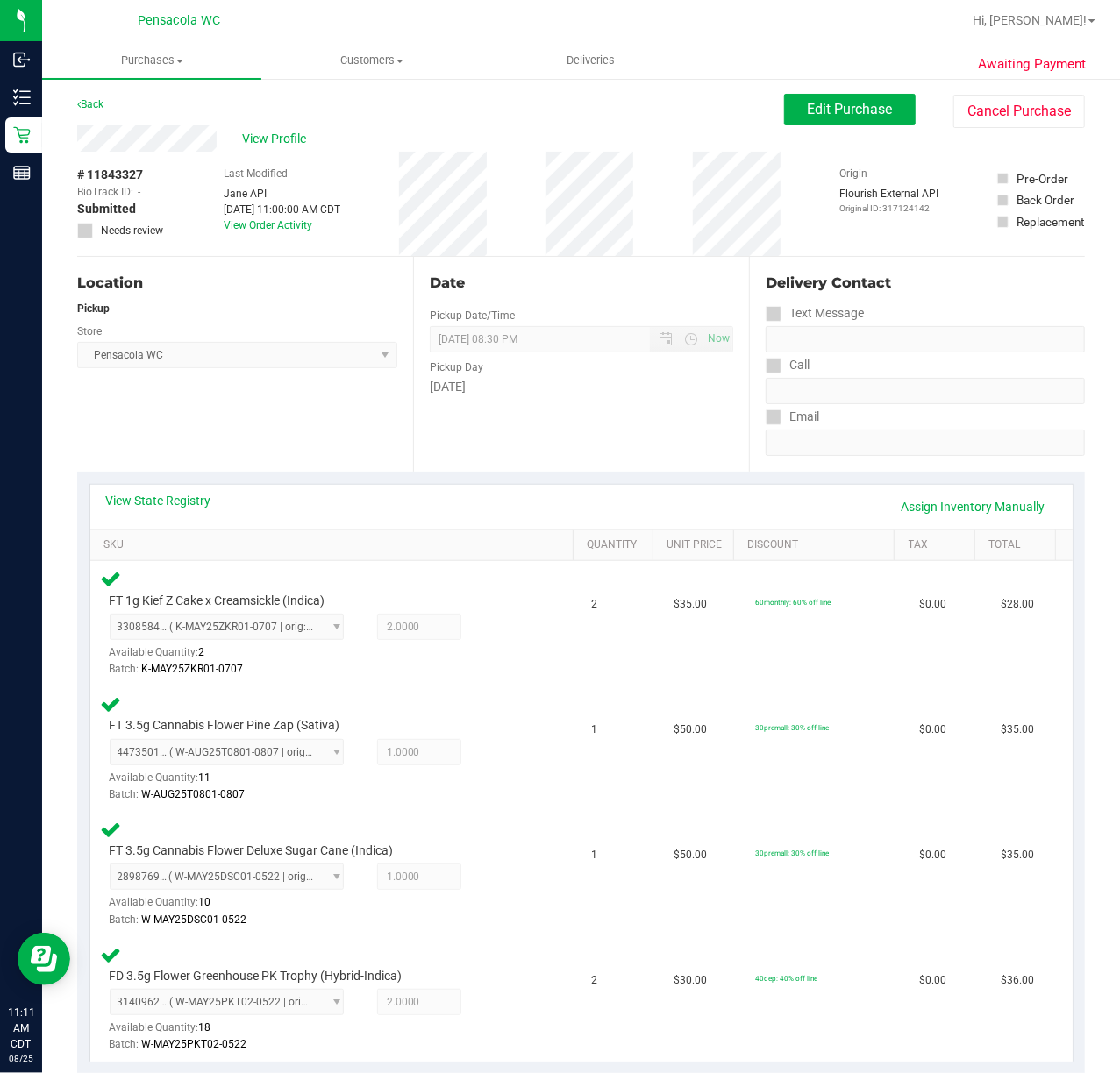
scroll to position [0, 0]
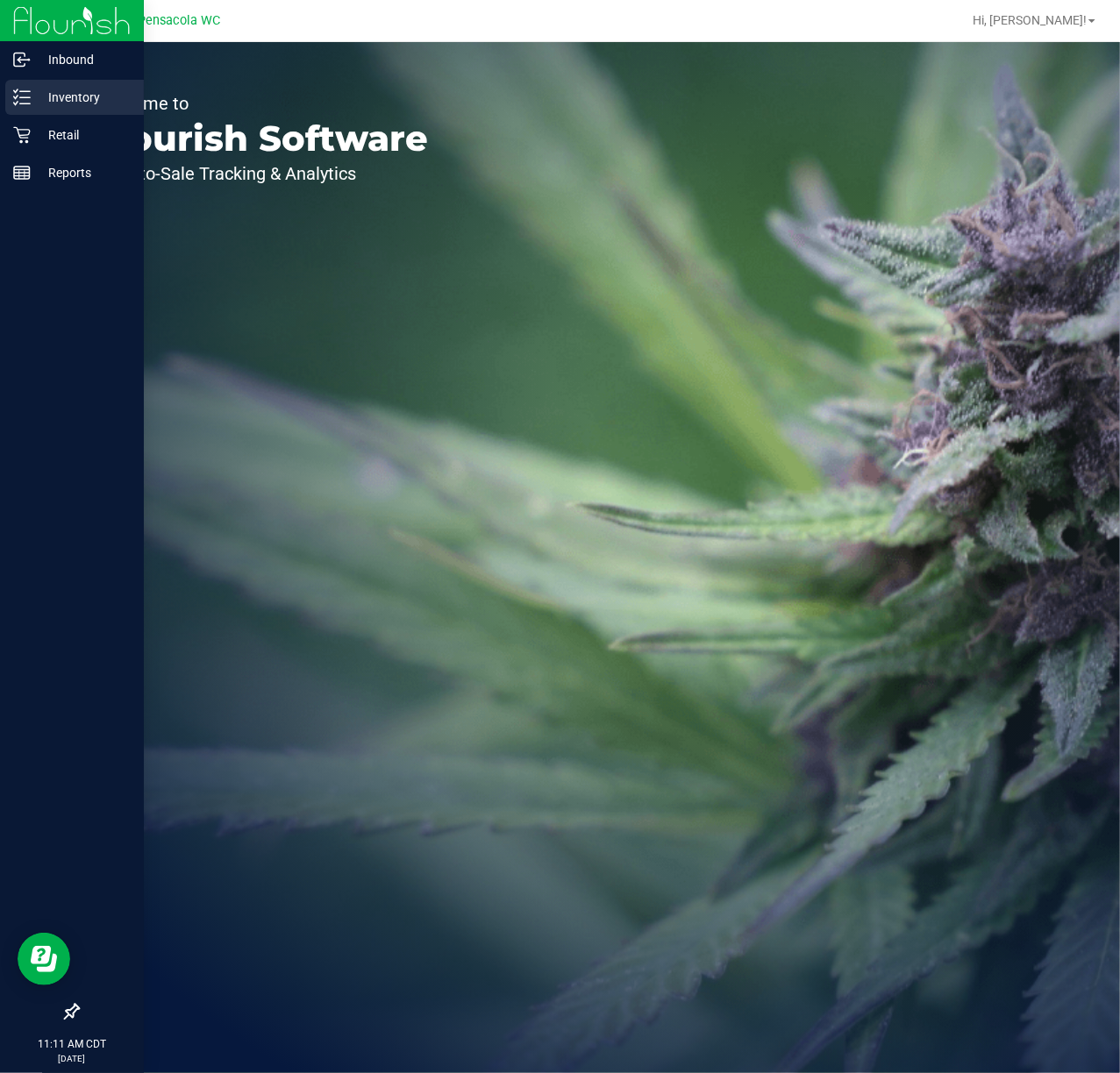
click at [33, 107] on p "Inventory" at bounding box center [83, 98] width 105 height 21
click at [92, 107] on p "Inventory" at bounding box center [83, 98] width 105 height 21
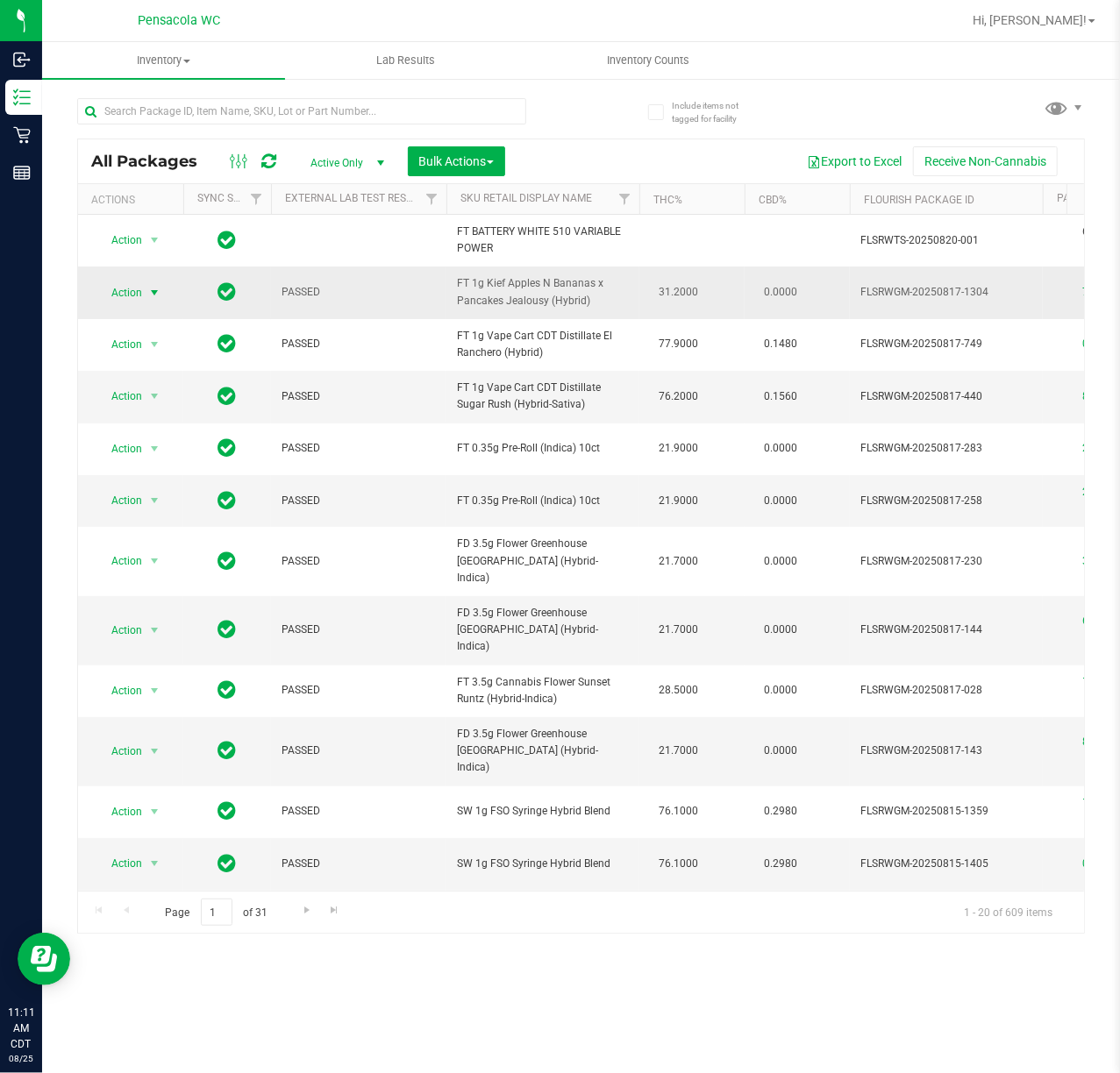
click at [152, 295] on span "select" at bounding box center [154, 293] width 14 height 14
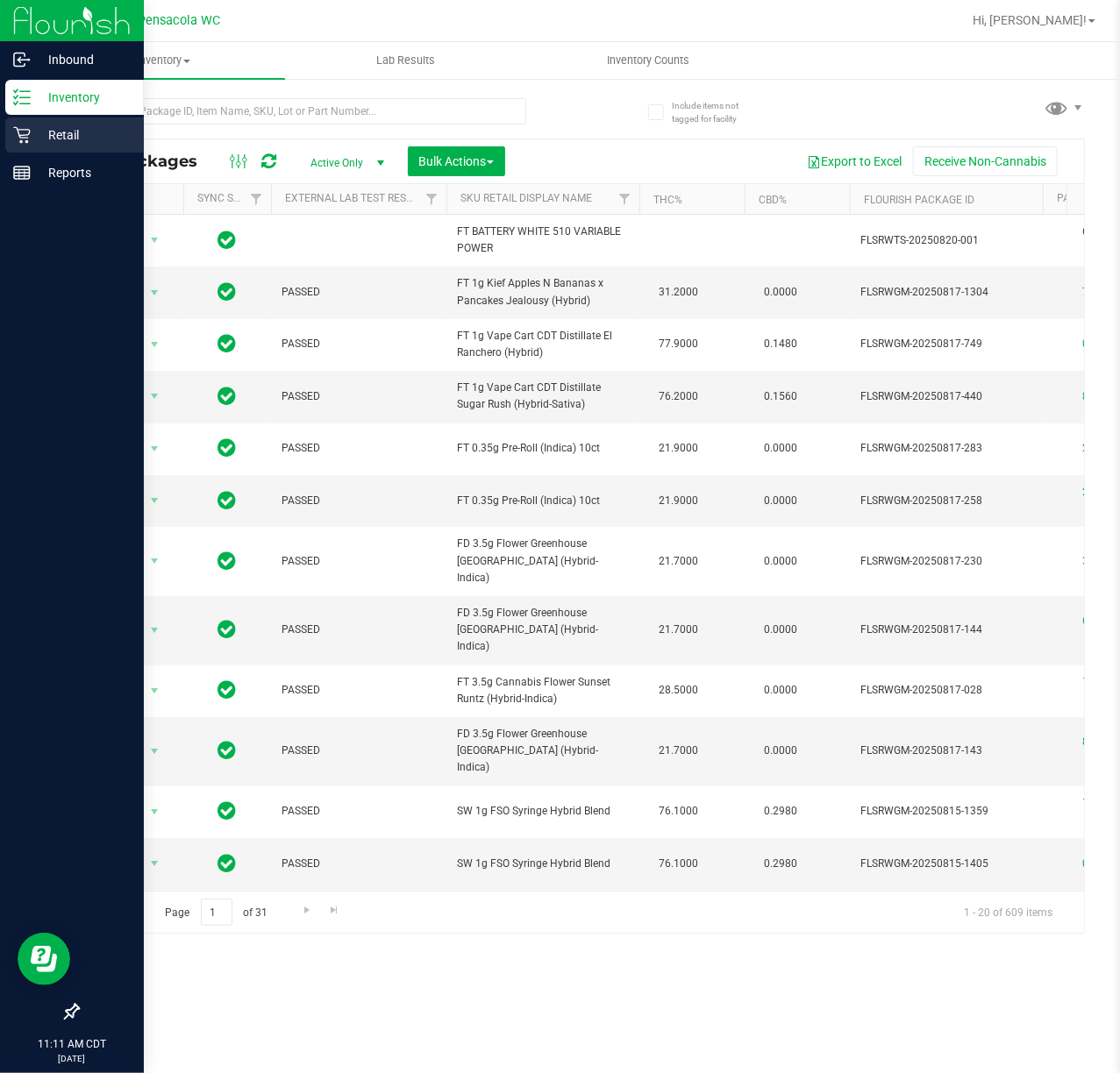
click at [13, 134] on icon at bounding box center [22, 135] width 17 height 17
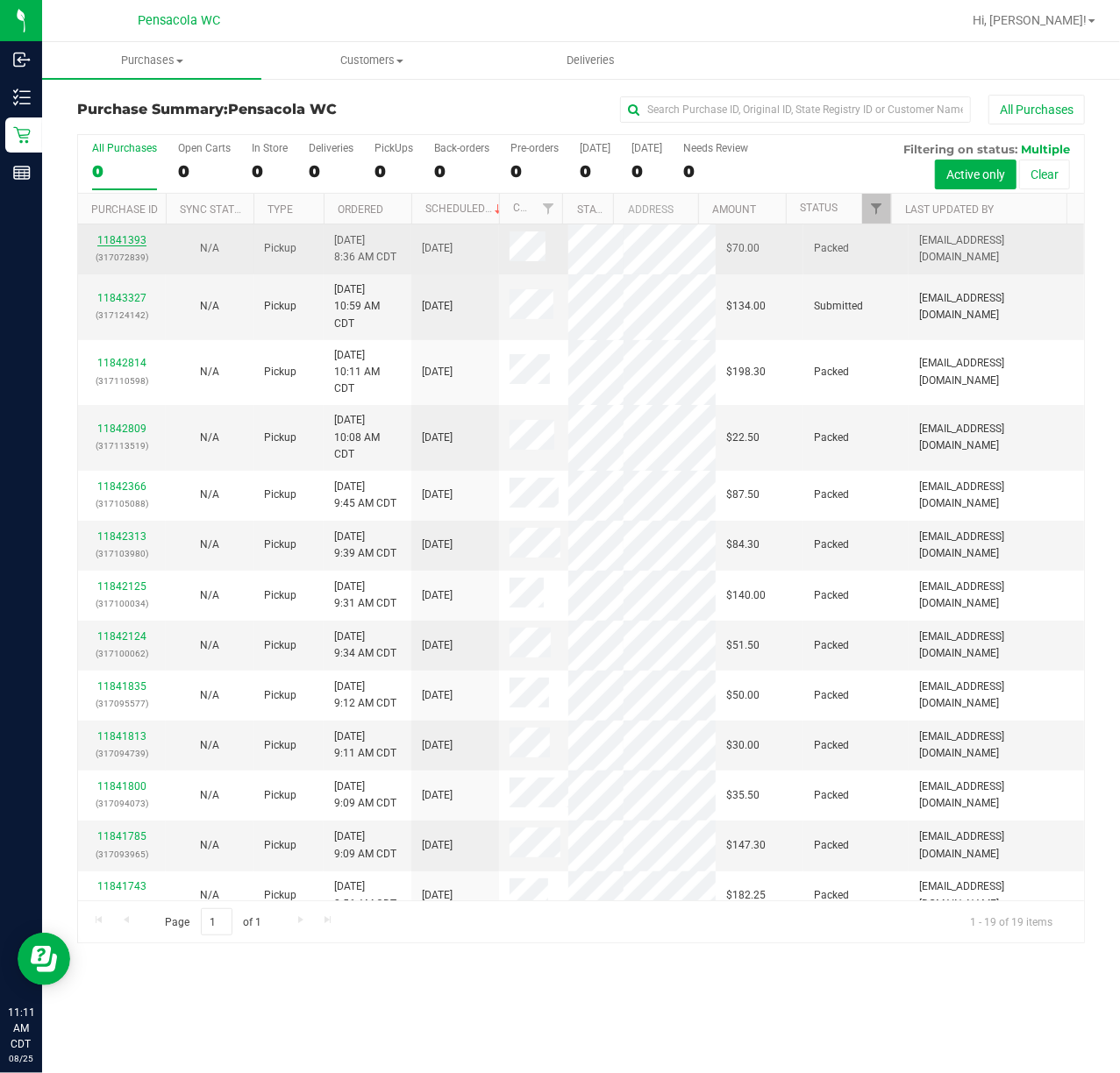
click at [128, 238] on link "11841393" at bounding box center [122, 240] width 49 height 12
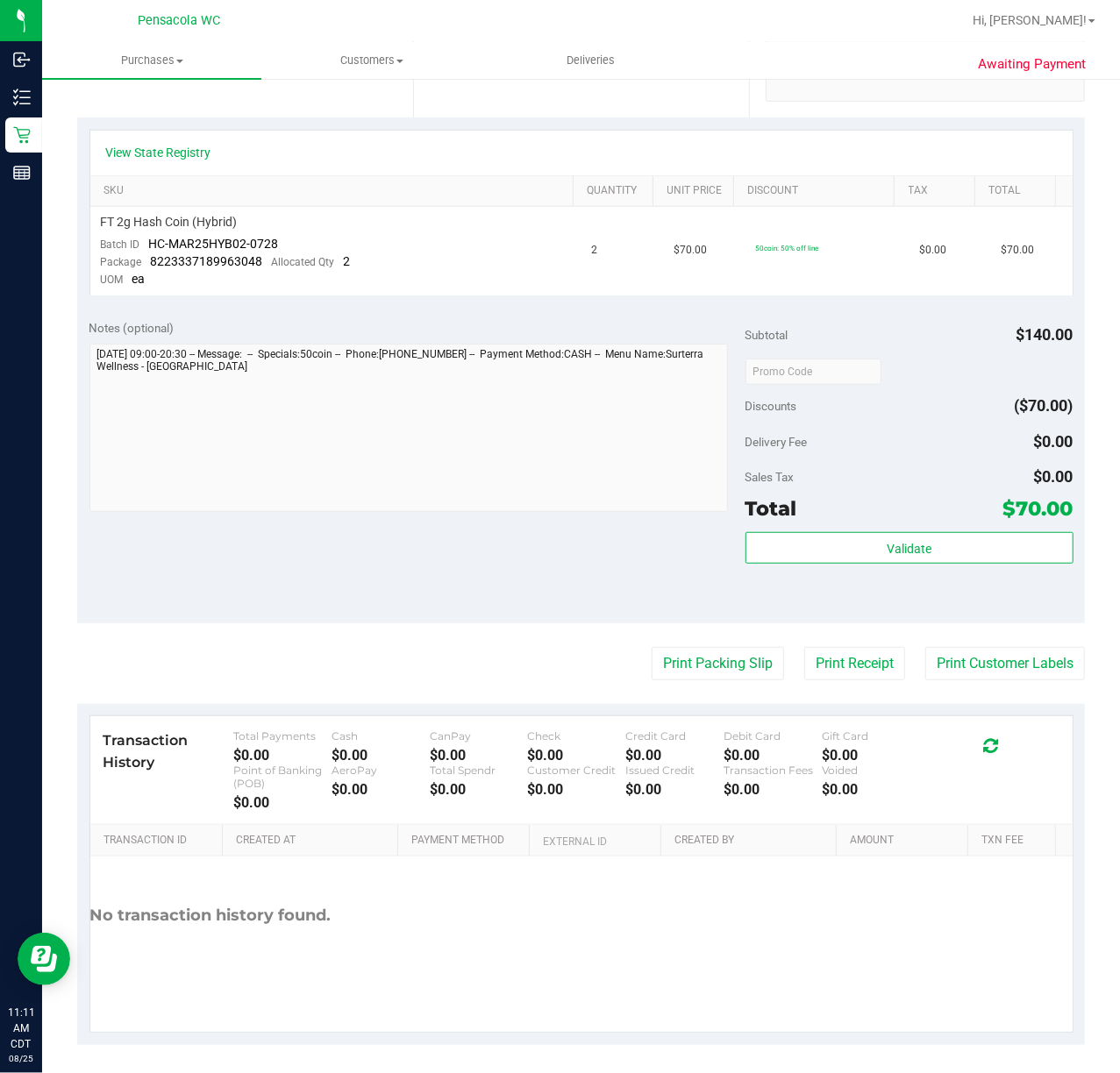
scroll to position [361, 0]
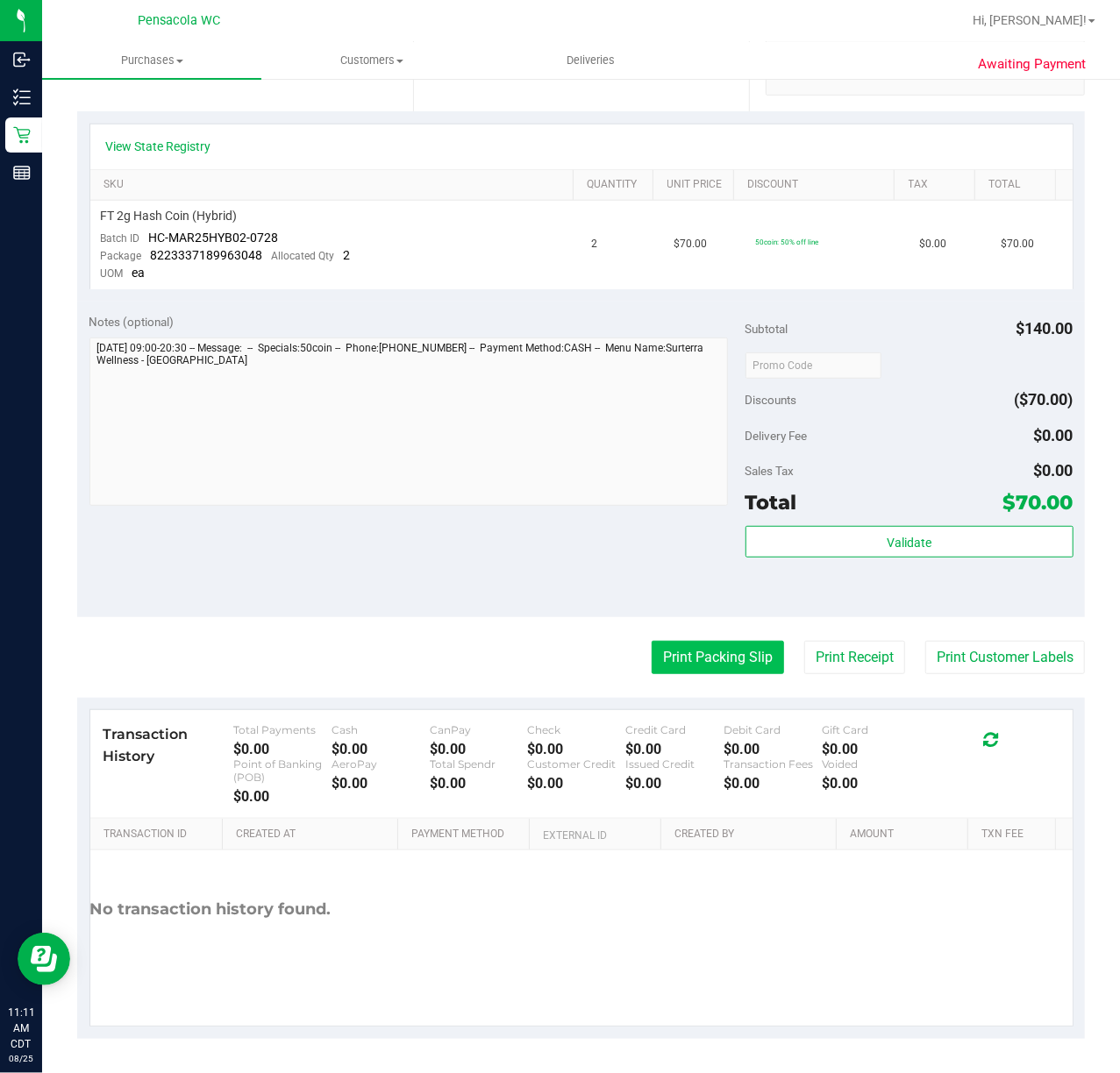
click at [709, 663] on button "Print Packing Slip" at bounding box center [718, 658] width 132 height 34
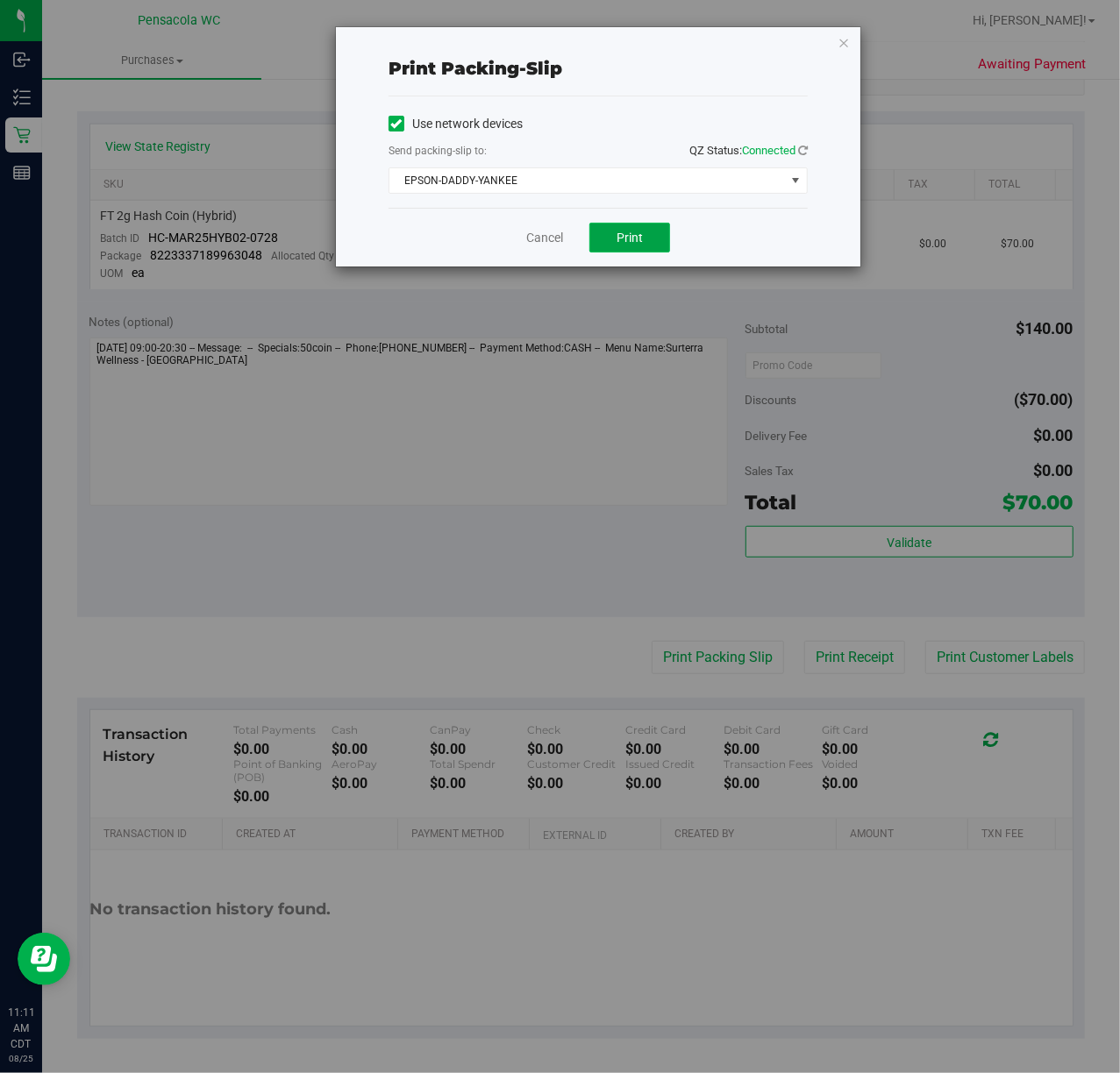
click at [612, 239] on button "Print" at bounding box center [630, 237] width 80 height 30
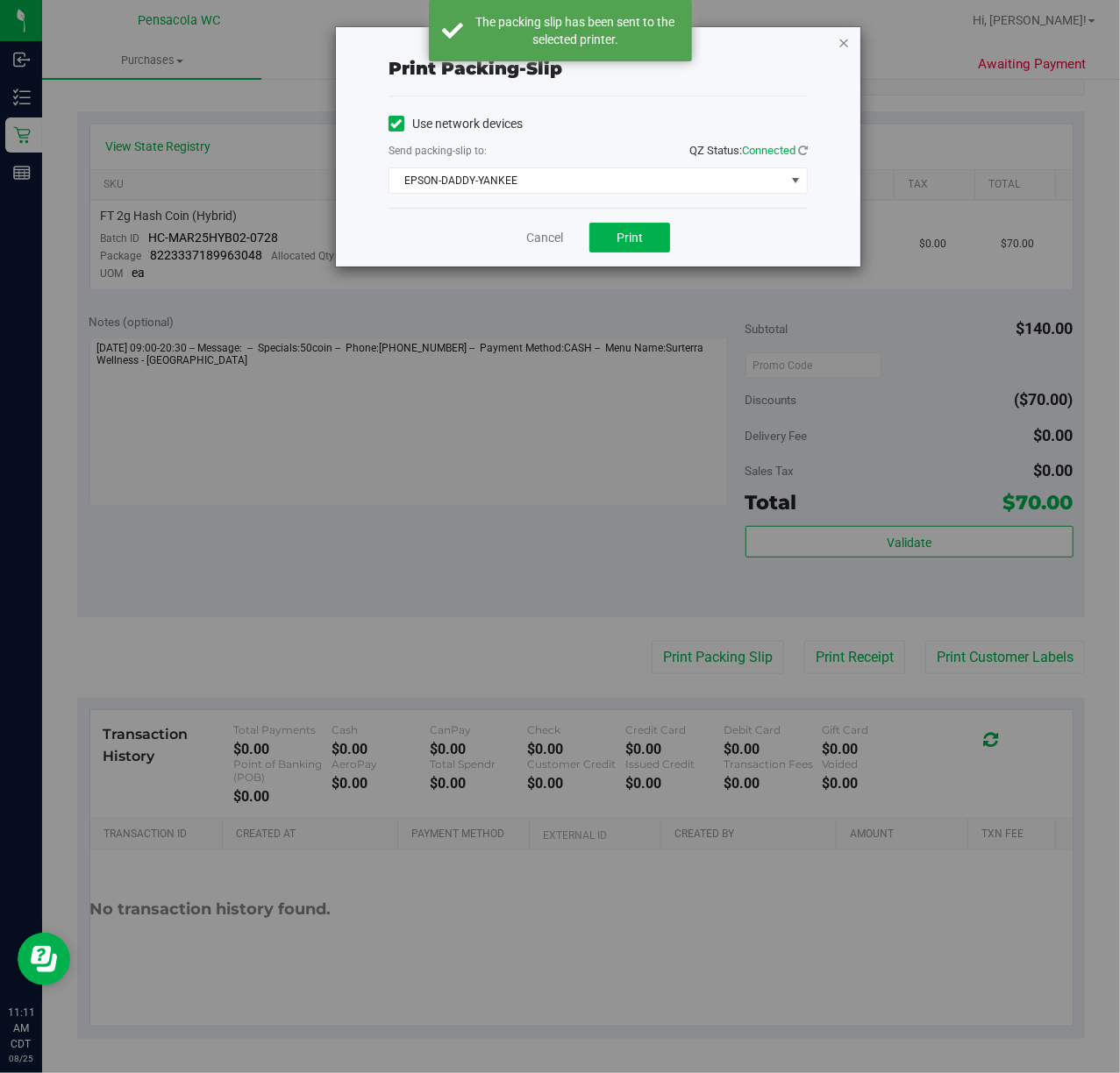
click at [845, 38] on icon "button" at bounding box center [843, 42] width 12 height 21
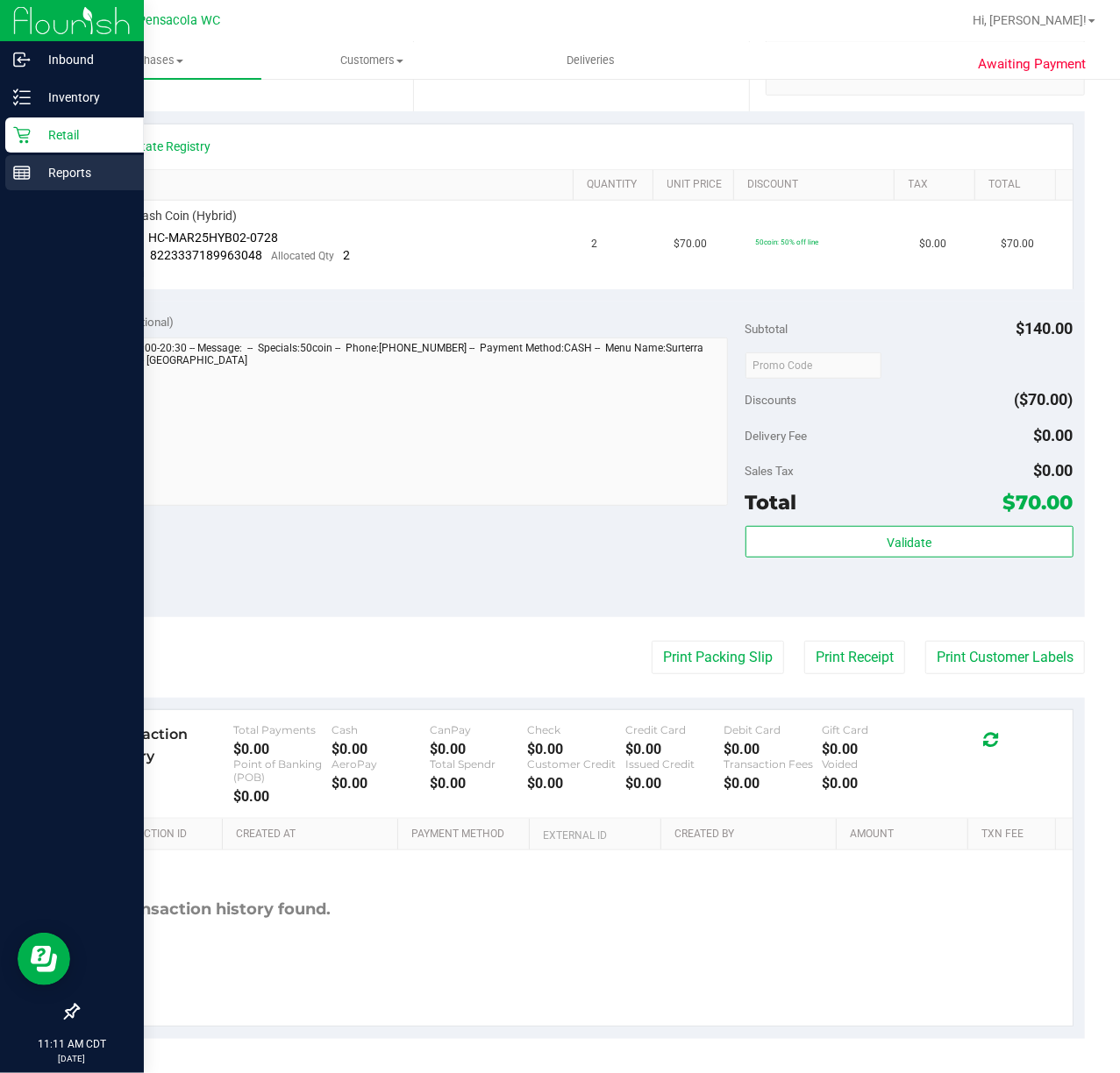
click at [36, 156] on div "Reports" at bounding box center [74, 172] width 139 height 35
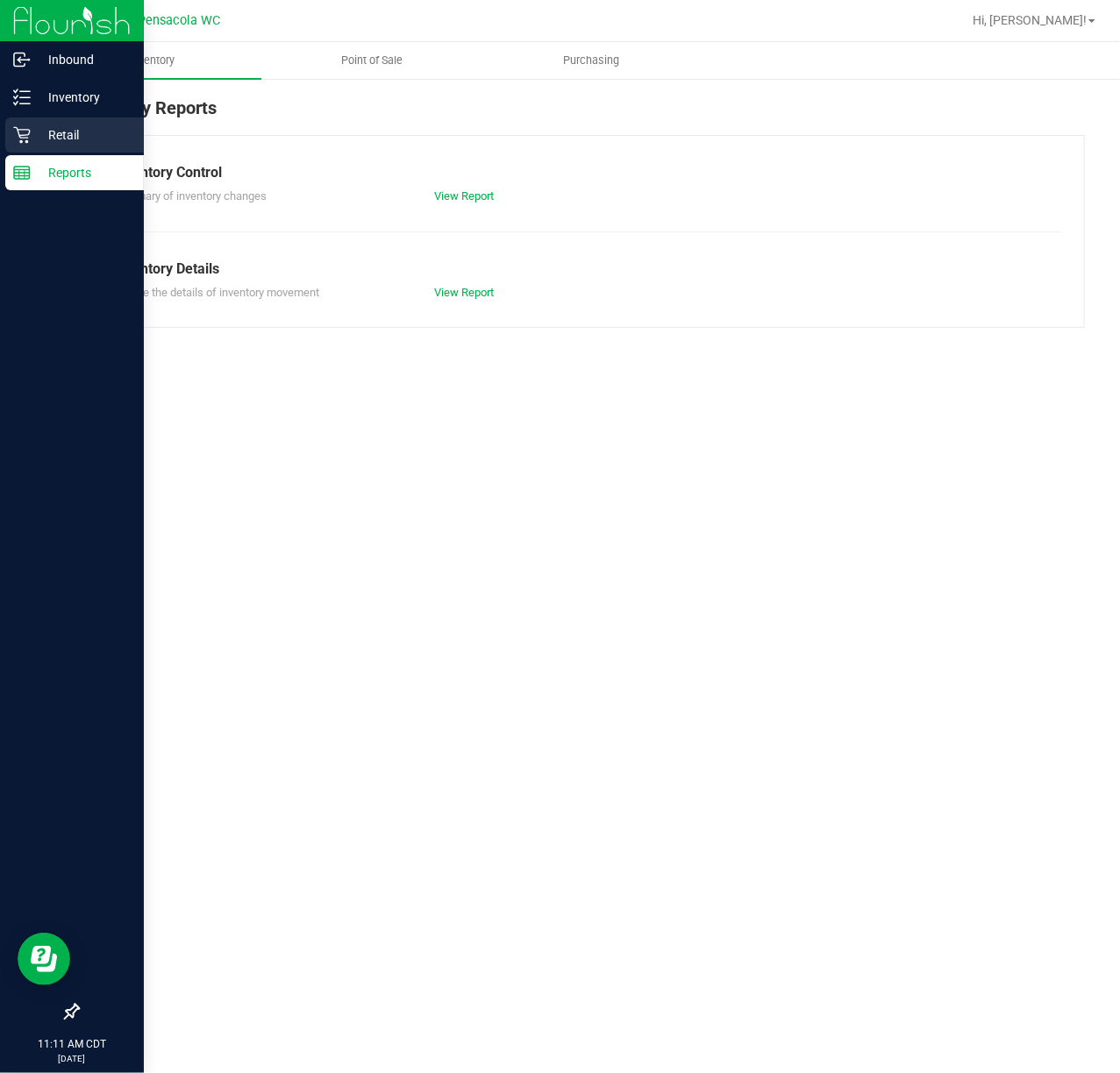
click at [15, 144] on div "Retail" at bounding box center [74, 135] width 139 height 35
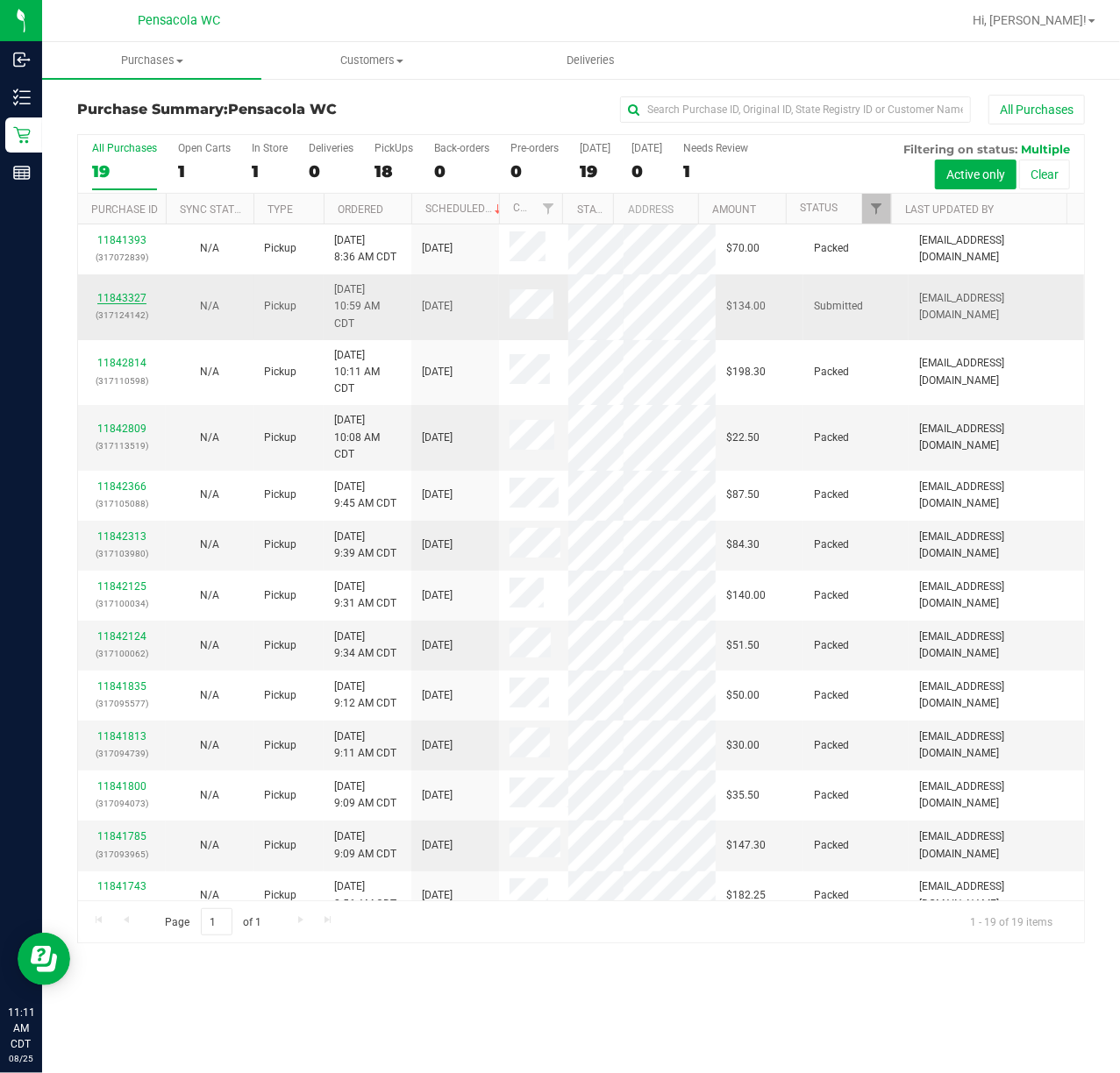
click at [138, 302] on link "11843327" at bounding box center [122, 298] width 49 height 12
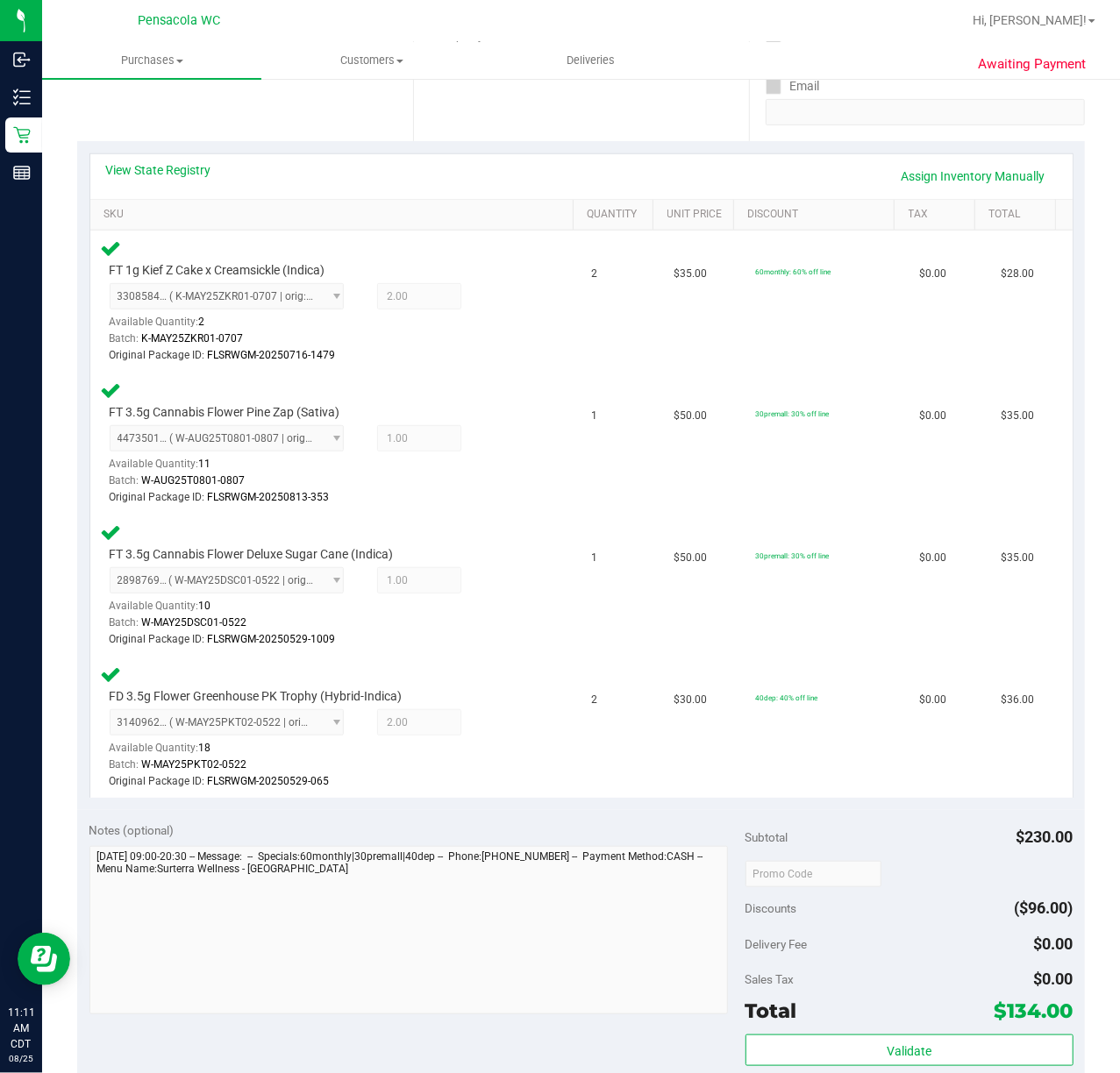
scroll to position [584, 0]
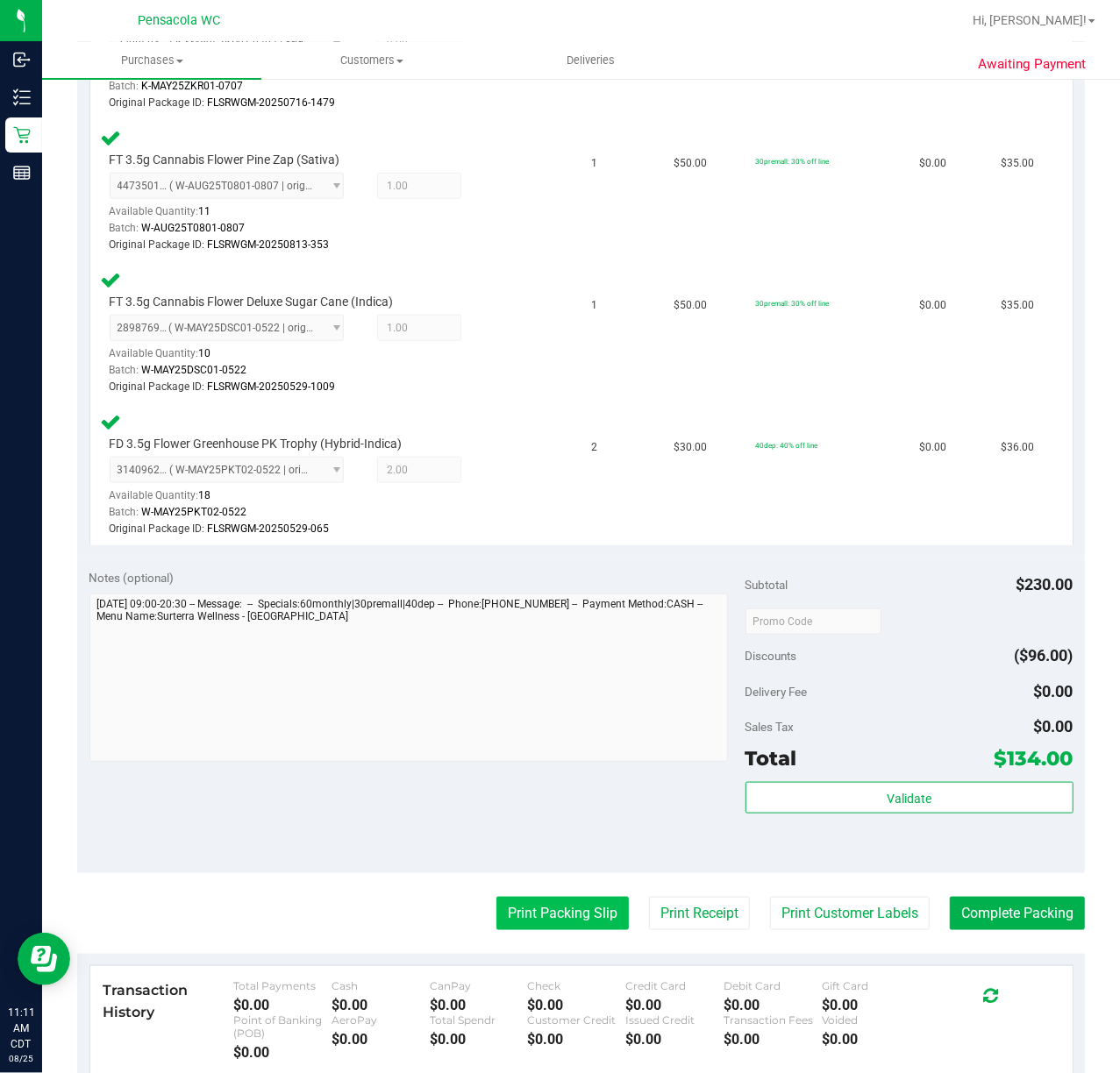
click at [565, 912] on button "Print Packing Slip" at bounding box center [563, 913] width 132 height 34
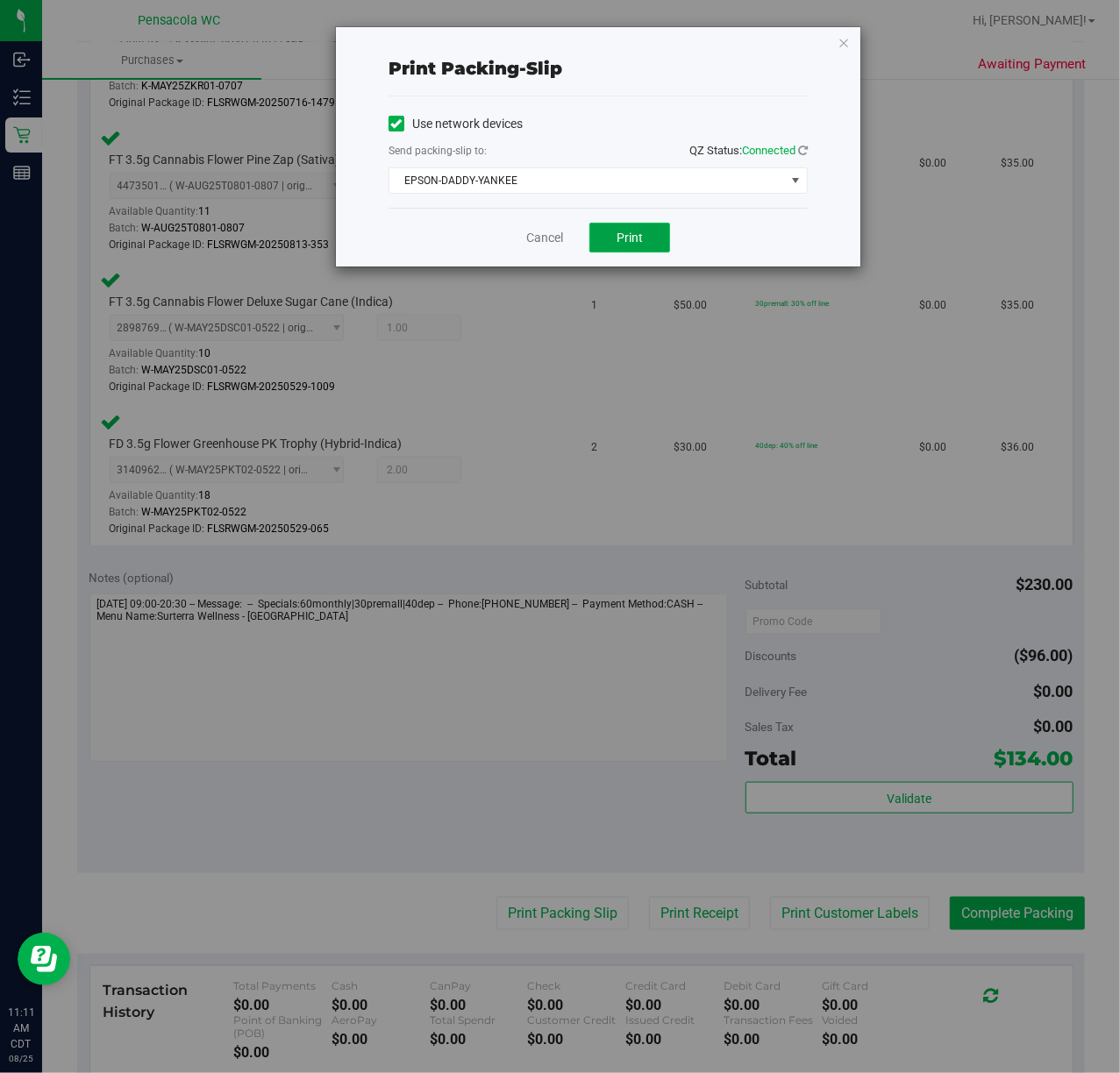
click at [645, 236] on button "Print" at bounding box center [630, 237] width 80 height 30
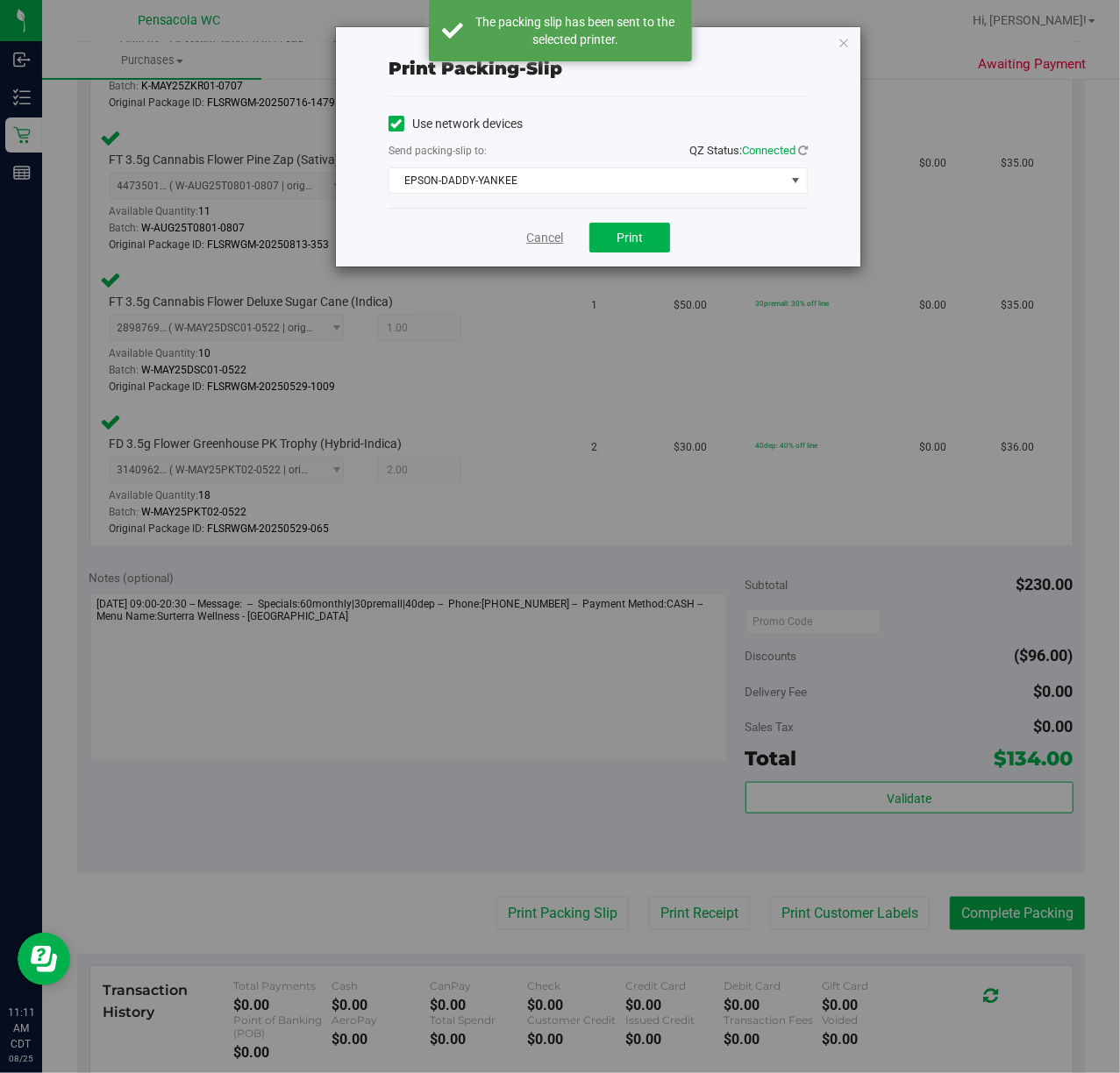
click at [550, 246] on link "Cancel" at bounding box center [545, 237] width 36 height 18
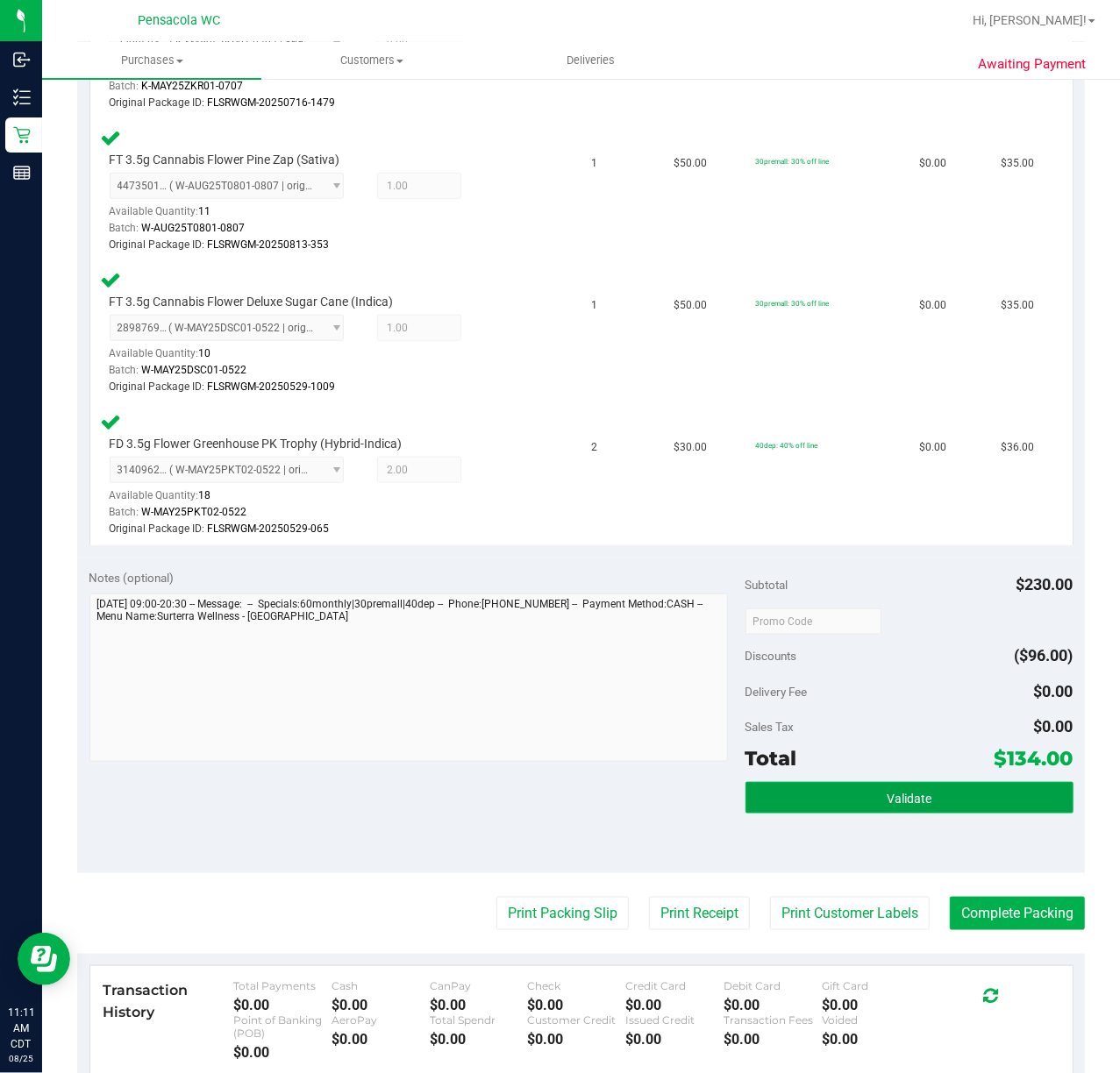
click at [965, 808] on button "Validate" at bounding box center [909, 797] width 328 height 32
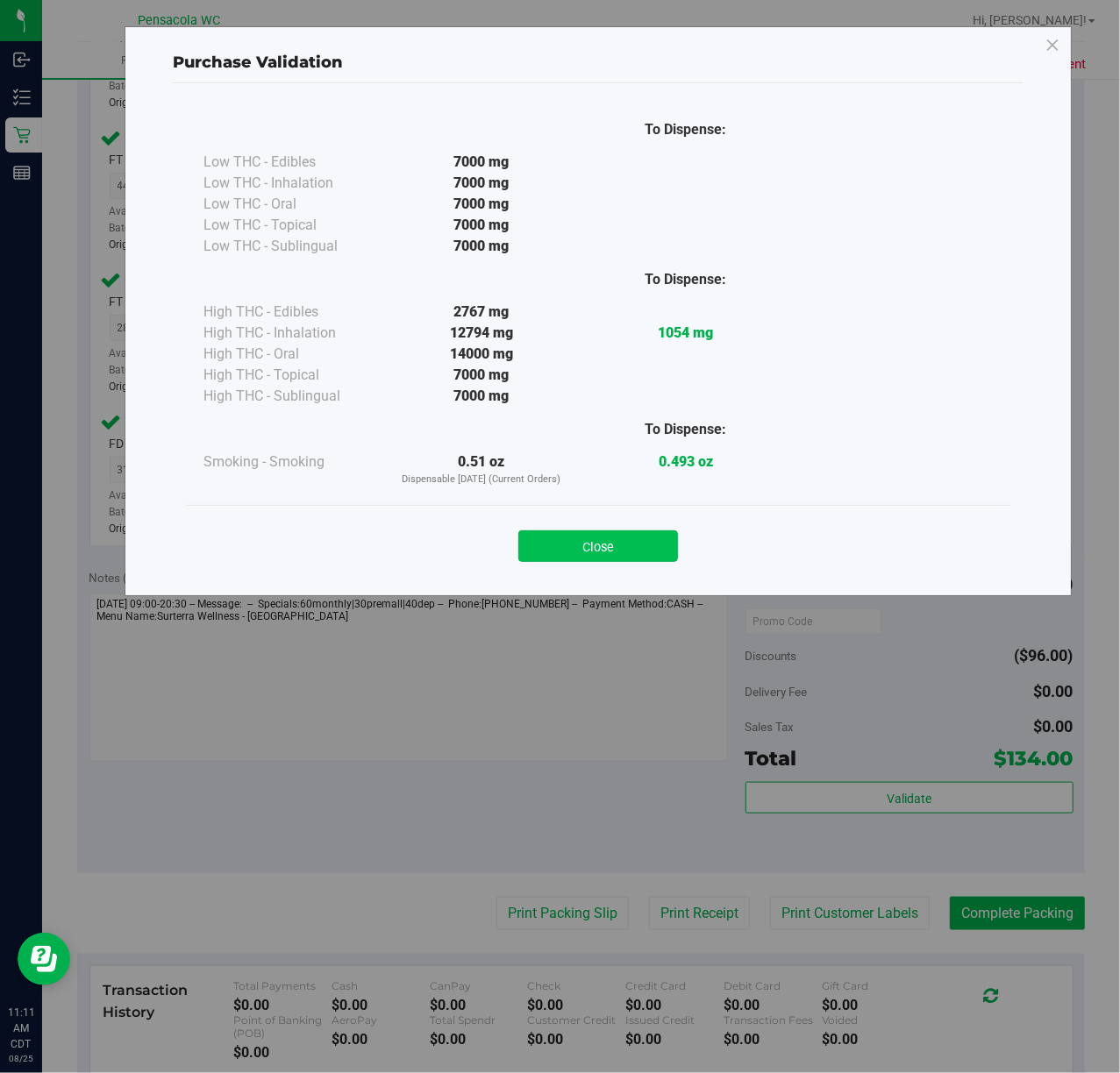
click at [635, 542] on button "Close" at bounding box center [597, 546] width 160 height 32
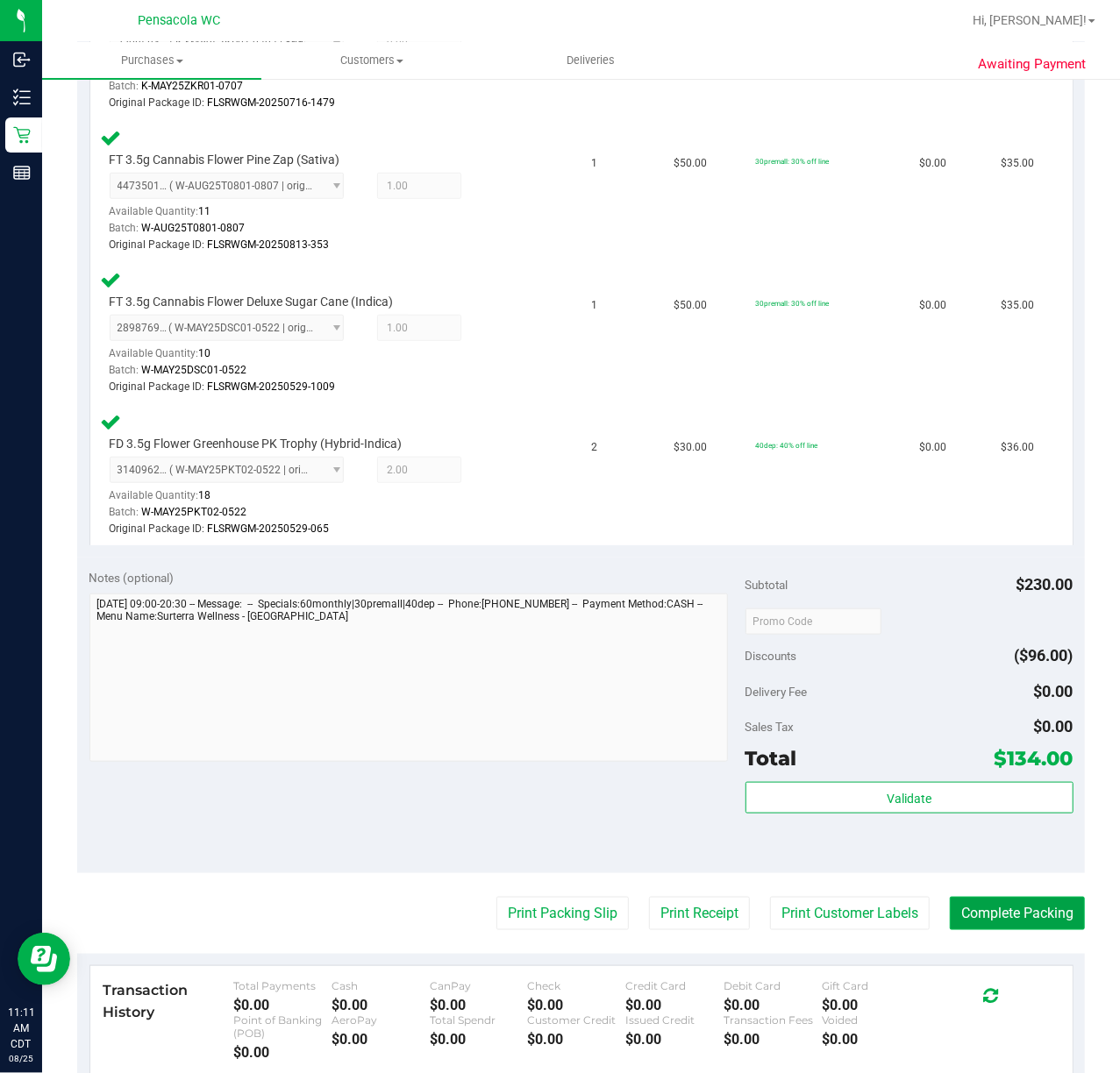
click at [973, 899] on button "Complete Packing" at bounding box center [1017, 913] width 135 height 34
